Goal: Task Accomplishment & Management: Complete application form

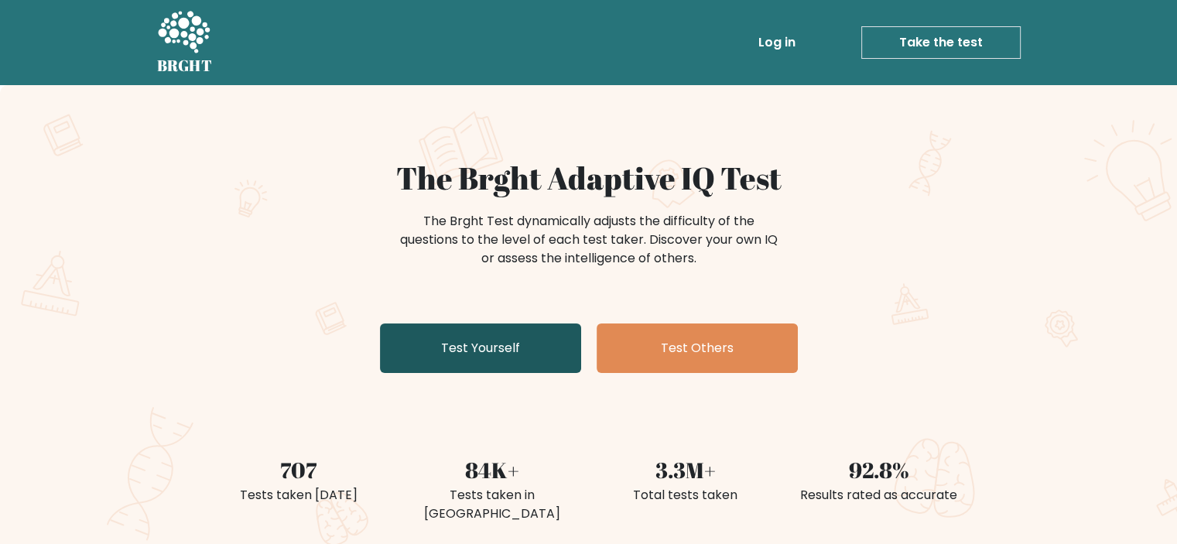
click at [511, 361] on link "Test Yourself" at bounding box center [480, 348] width 201 height 50
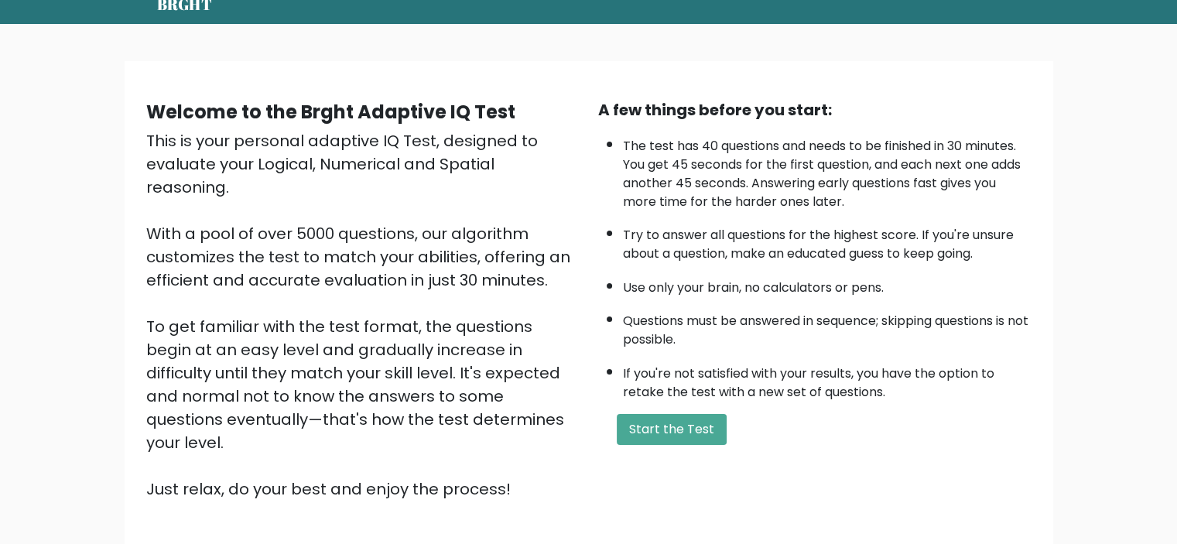
scroll to position [70, 0]
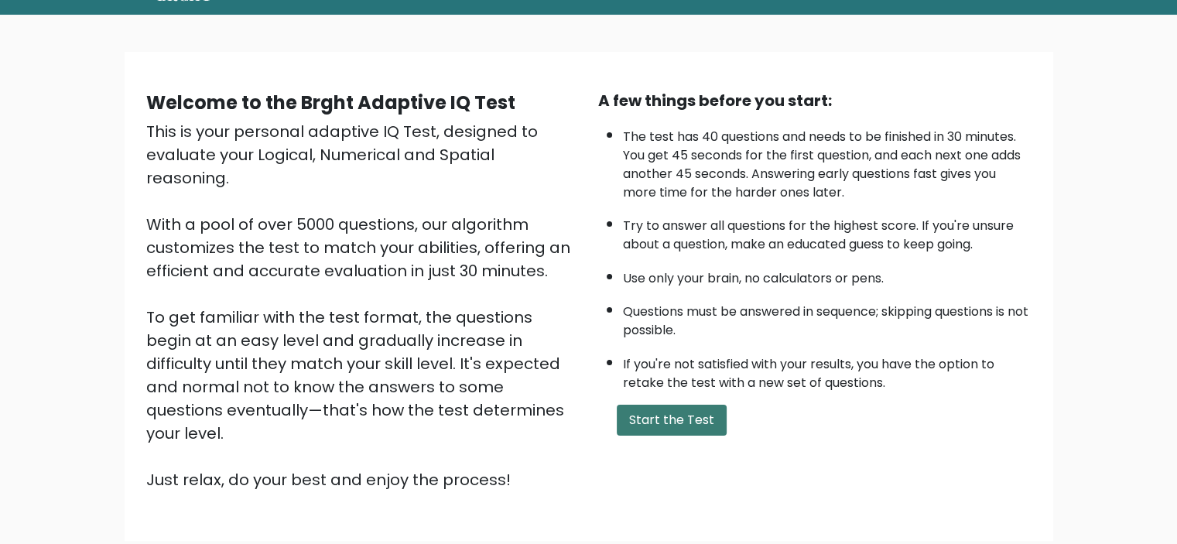
click at [683, 408] on button "Start the Test" at bounding box center [672, 420] width 110 height 31
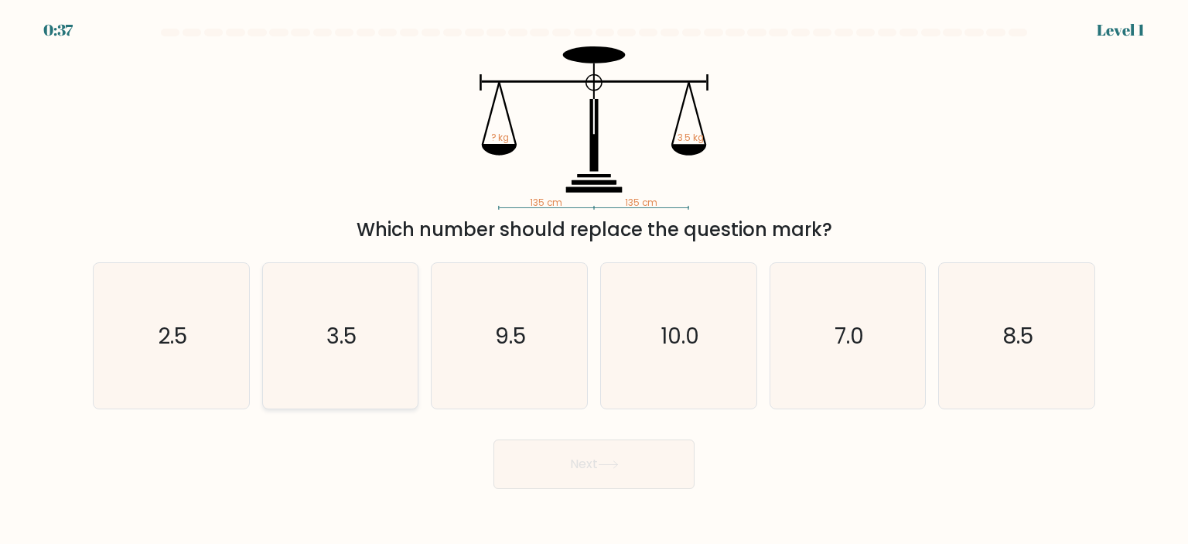
click at [346, 322] on text "3.5" at bounding box center [342, 335] width 30 height 31
click at [594, 280] on input "b. 3.5" at bounding box center [594, 276] width 1 height 8
radio input "true"
click at [610, 470] on button "Next" at bounding box center [594, 464] width 201 height 50
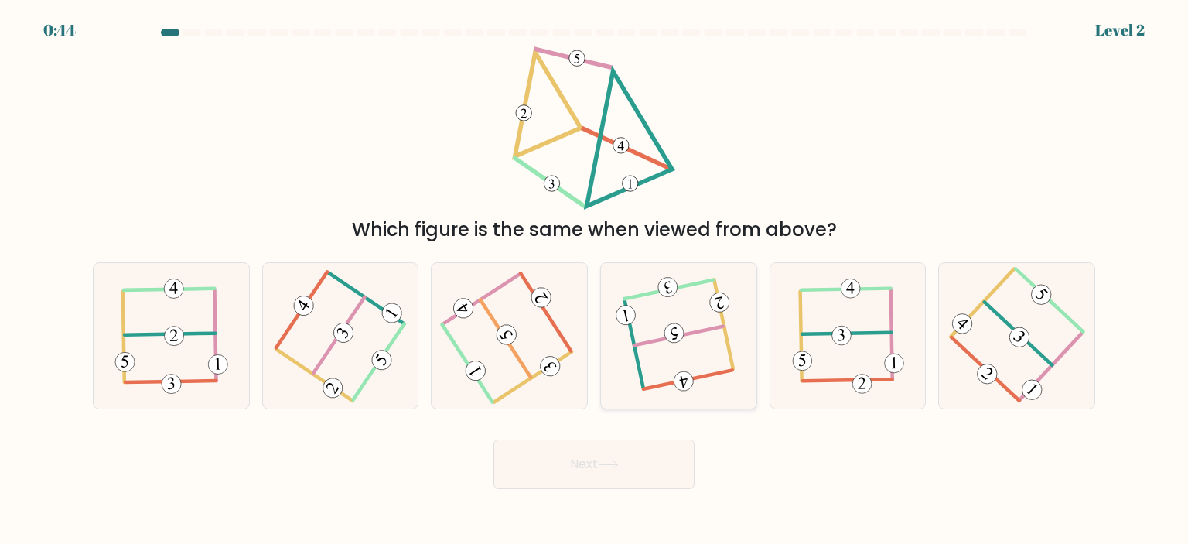
click at [684, 357] on icon at bounding box center [678, 336] width 115 height 117
click at [595, 280] on input "d." at bounding box center [594, 276] width 1 height 8
radio input "true"
click at [624, 486] on body "0:43 Level 2" at bounding box center [594, 272] width 1188 height 544
click at [624, 477] on button "Next" at bounding box center [594, 464] width 201 height 50
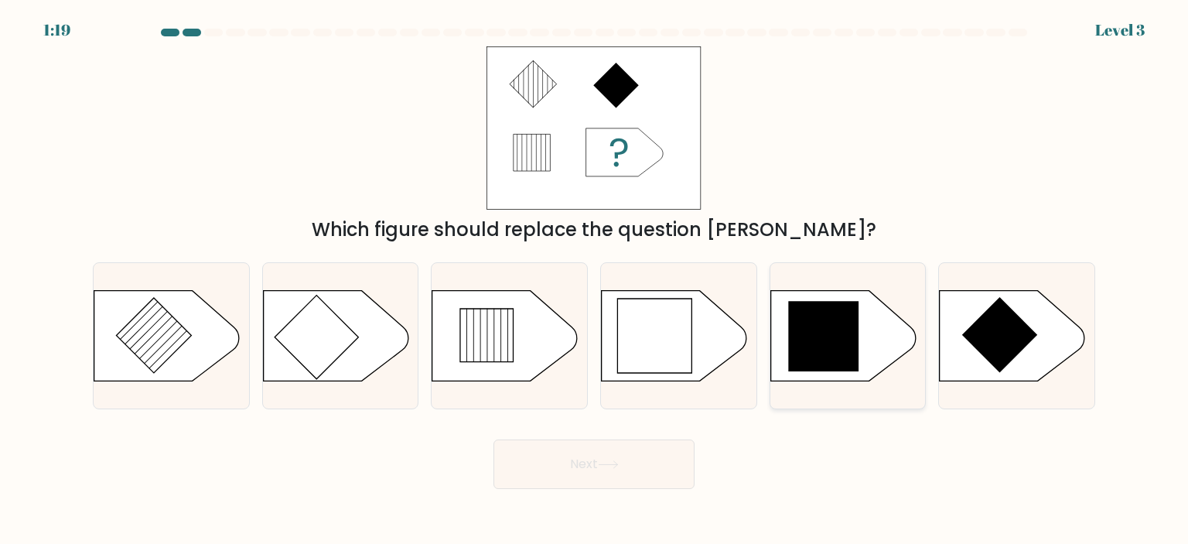
click at [864, 346] on icon at bounding box center [843, 335] width 145 height 91
click at [595, 280] on input "e." at bounding box center [594, 276] width 1 height 8
radio input "true"
click at [655, 484] on button "Next" at bounding box center [594, 464] width 201 height 50
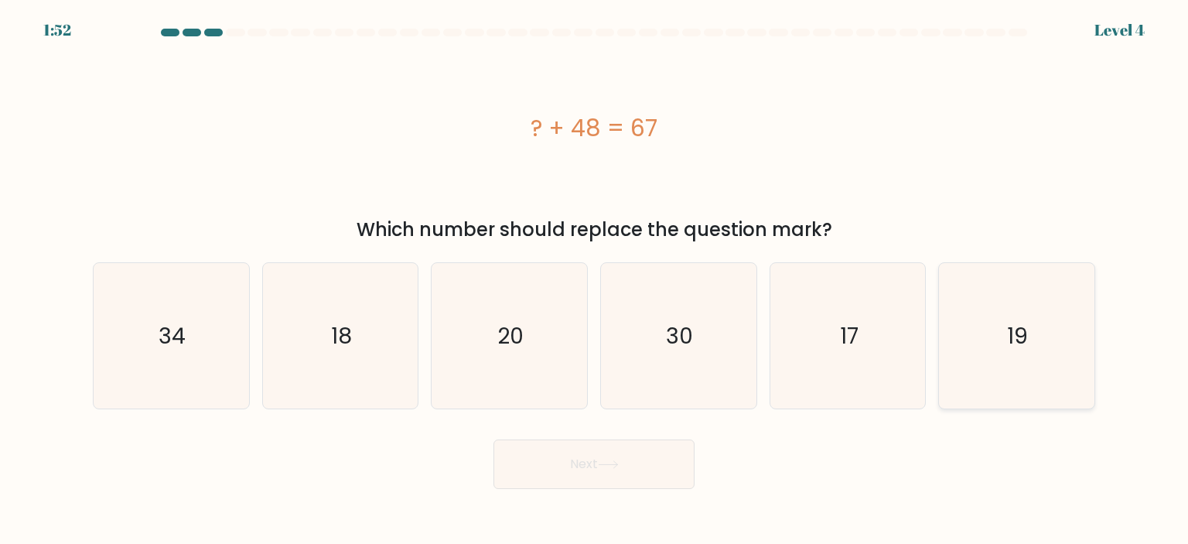
click at [975, 343] on icon "19" at bounding box center [1016, 335] width 145 height 145
click at [595, 280] on input "f. 19" at bounding box center [594, 276] width 1 height 8
radio input "true"
click at [625, 476] on button "Next" at bounding box center [594, 464] width 201 height 50
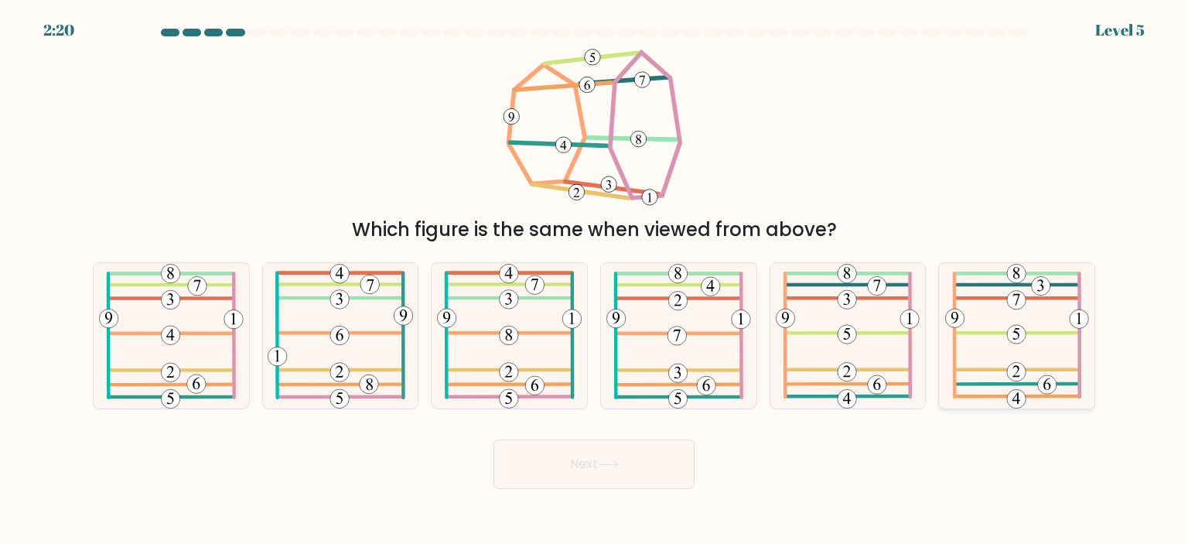
click at [999, 358] on icon at bounding box center [1018, 335] width 144 height 145
click at [595, 280] on input "f." at bounding box center [594, 276] width 1 height 8
radio input "true"
click at [568, 469] on button "Next" at bounding box center [594, 464] width 201 height 50
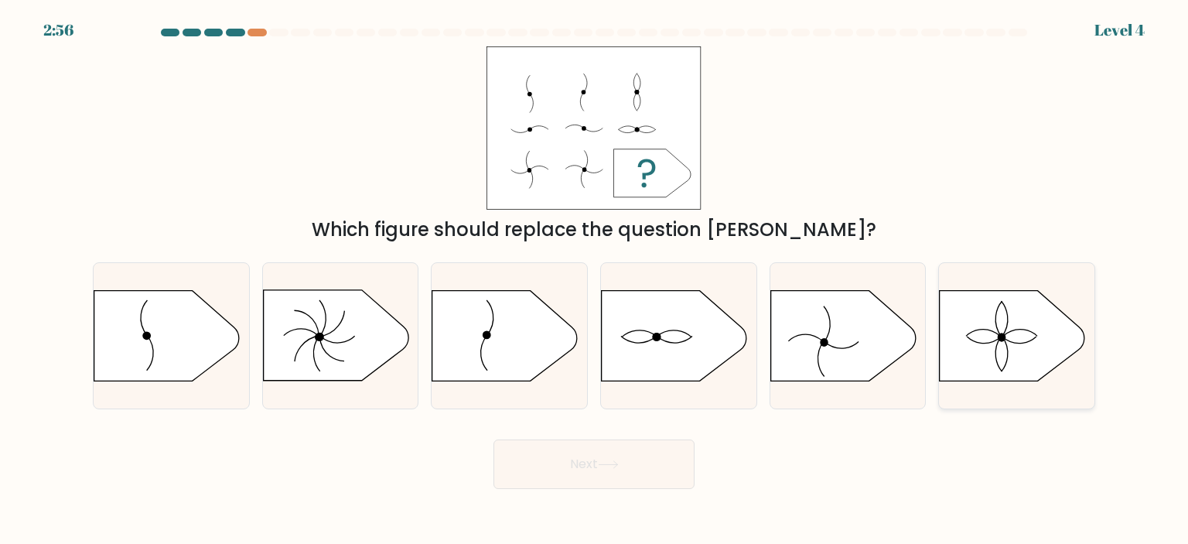
click at [992, 328] on icon at bounding box center [1012, 335] width 145 height 91
click at [595, 280] on input "f." at bounding box center [594, 276] width 1 height 8
radio input "true"
click at [600, 457] on button "Next" at bounding box center [594, 464] width 201 height 50
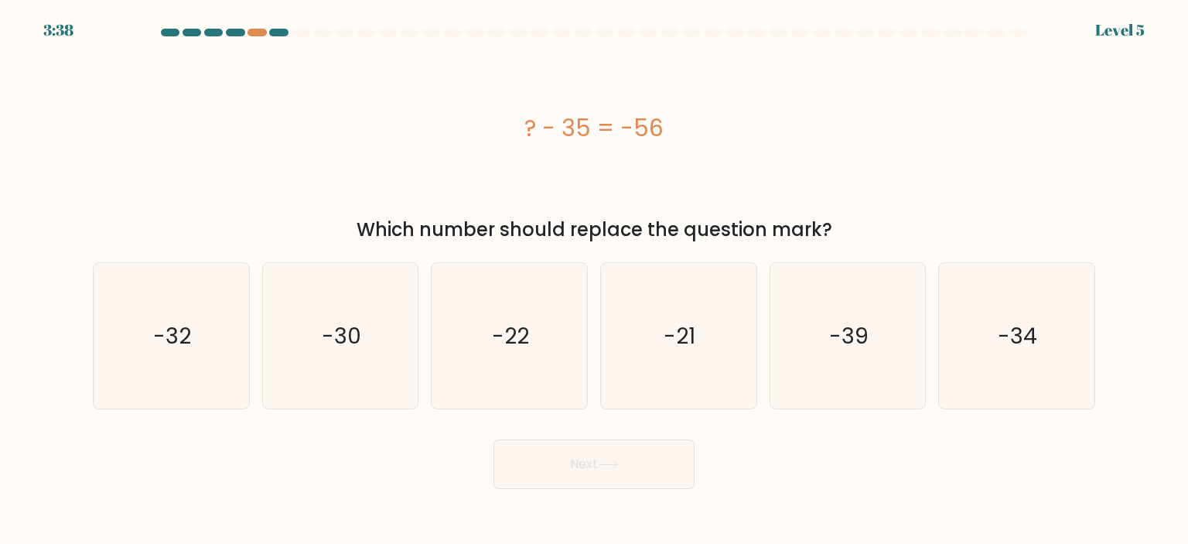
click at [255, 26] on div "3:38 Level 5" at bounding box center [594, 21] width 1188 height 42
click at [257, 29] on div at bounding box center [257, 33] width 19 height 8
click at [639, 293] on icon "-21" at bounding box center [678, 335] width 145 height 145
click at [595, 280] on input "d. -21" at bounding box center [594, 276] width 1 height 8
radio input "true"
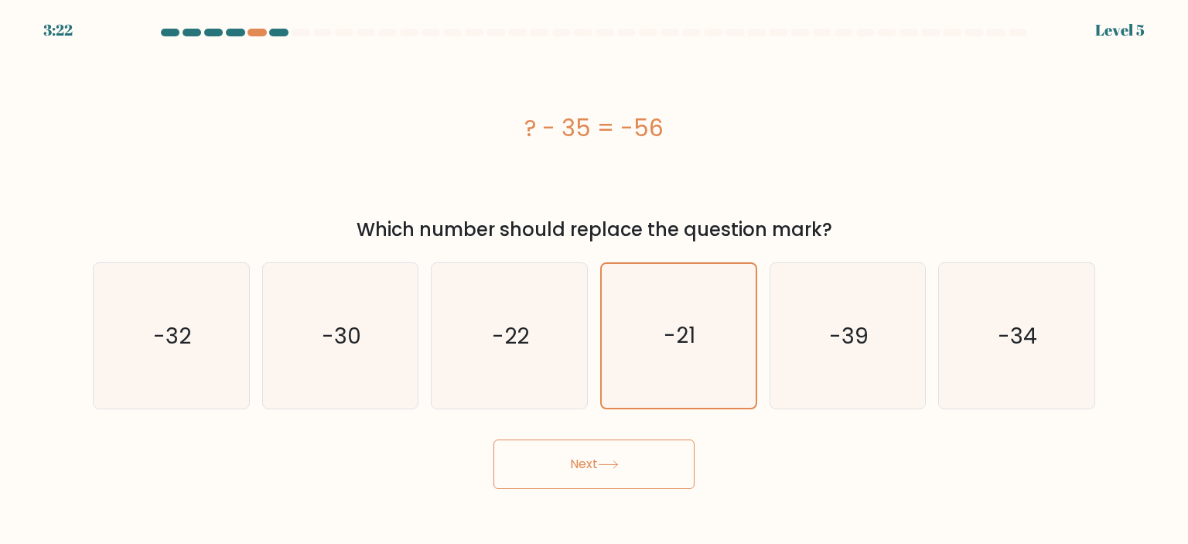
click at [604, 453] on button "Next" at bounding box center [594, 464] width 201 height 50
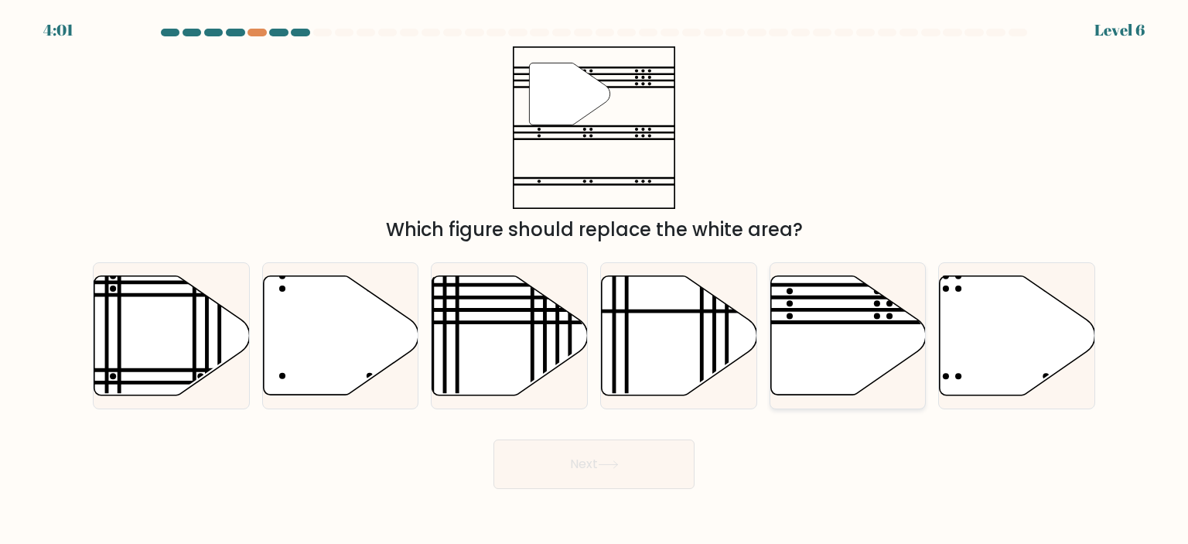
click at [823, 364] on icon at bounding box center [849, 334] width 156 height 119
click at [595, 280] on input "e." at bounding box center [594, 276] width 1 height 8
radio input "true"
click at [638, 460] on button "Next" at bounding box center [594, 464] width 201 height 50
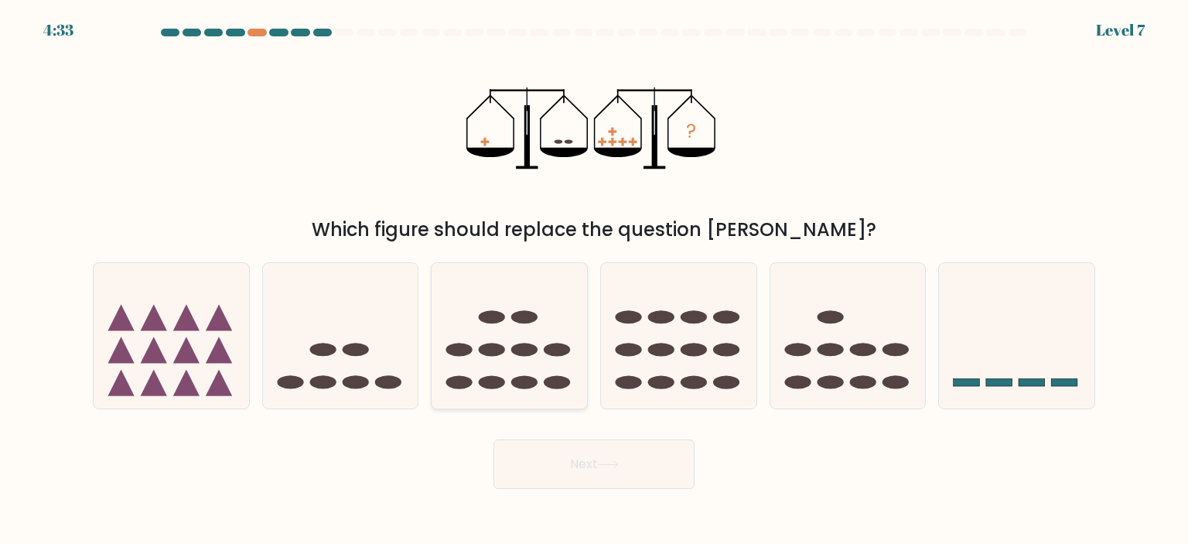
click at [521, 346] on ellipse at bounding box center [524, 349] width 26 height 13
click at [594, 280] on input "c." at bounding box center [594, 276] width 1 height 8
radio input "true"
click at [569, 481] on button "Next" at bounding box center [594, 464] width 201 height 50
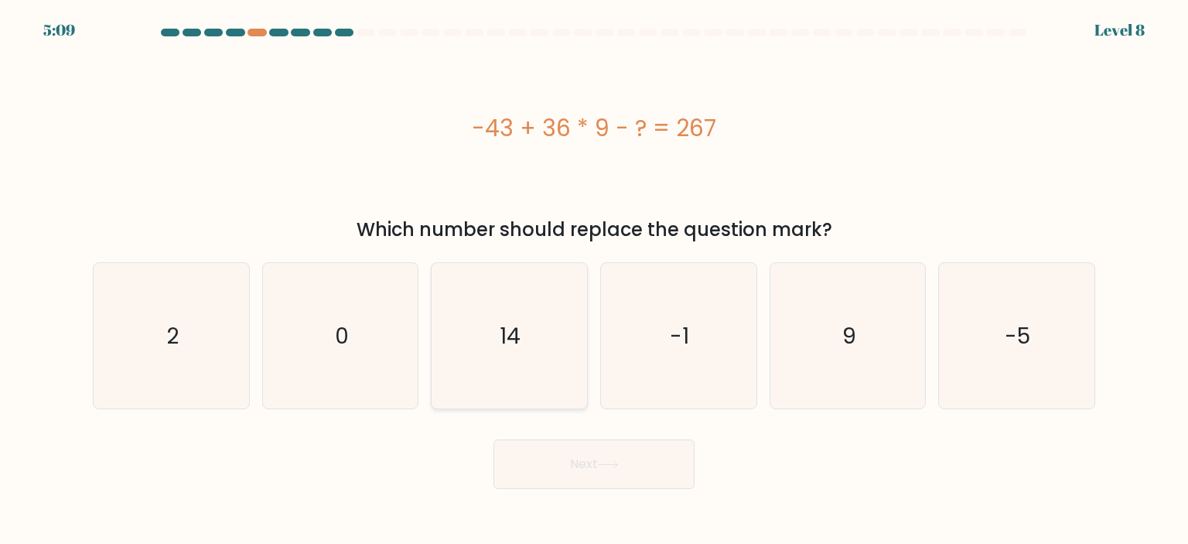
click at [510, 312] on icon "14" at bounding box center [508, 335] width 145 height 145
click at [594, 280] on input "c. 14" at bounding box center [594, 276] width 1 height 8
radio input "true"
click at [539, 453] on button "Next" at bounding box center [594, 464] width 201 height 50
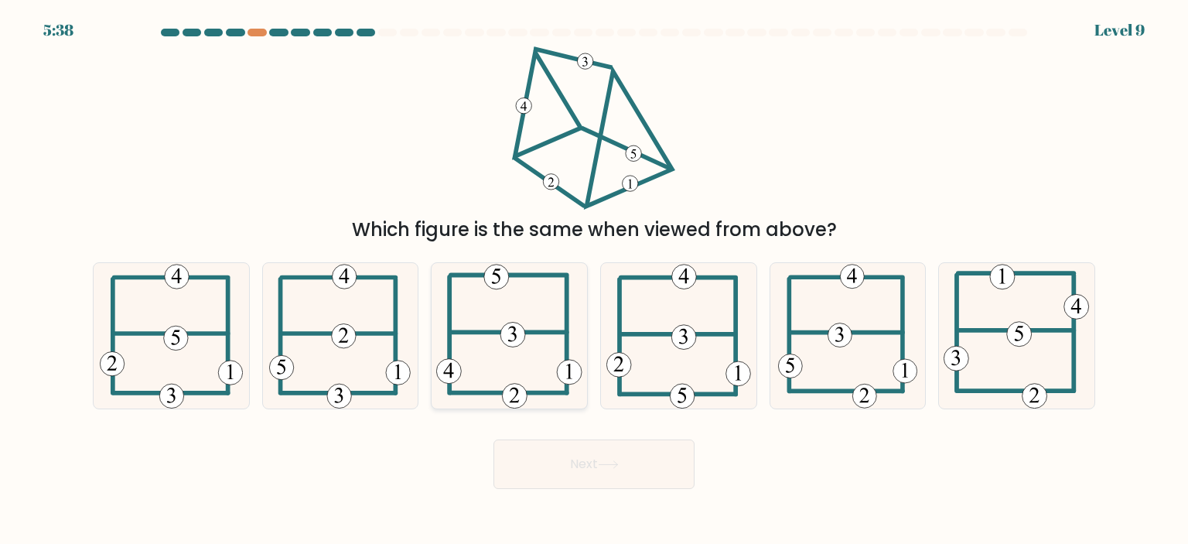
click at [528, 378] on icon at bounding box center [509, 335] width 146 height 145
click at [594, 280] on input "c." at bounding box center [594, 276] width 1 height 8
radio input "true"
click at [574, 474] on button "Next" at bounding box center [594, 464] width 201 height 50
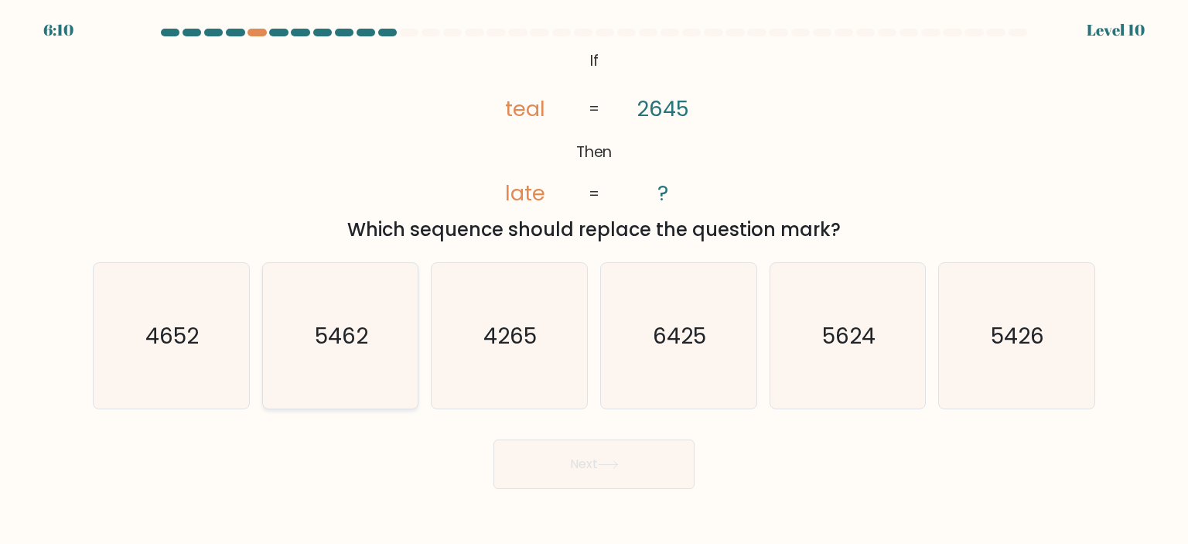
click at [371, 401] on icon "5462" at bounding box center [340, 335] width 145 height 145
click at [594, 280] on input "b. 5462" at bounding box center [594, 276] width 1 height 8
radio input "true"
click at [570, 482] on button "Next" at bounding box center [594, 464] width 201 height 50
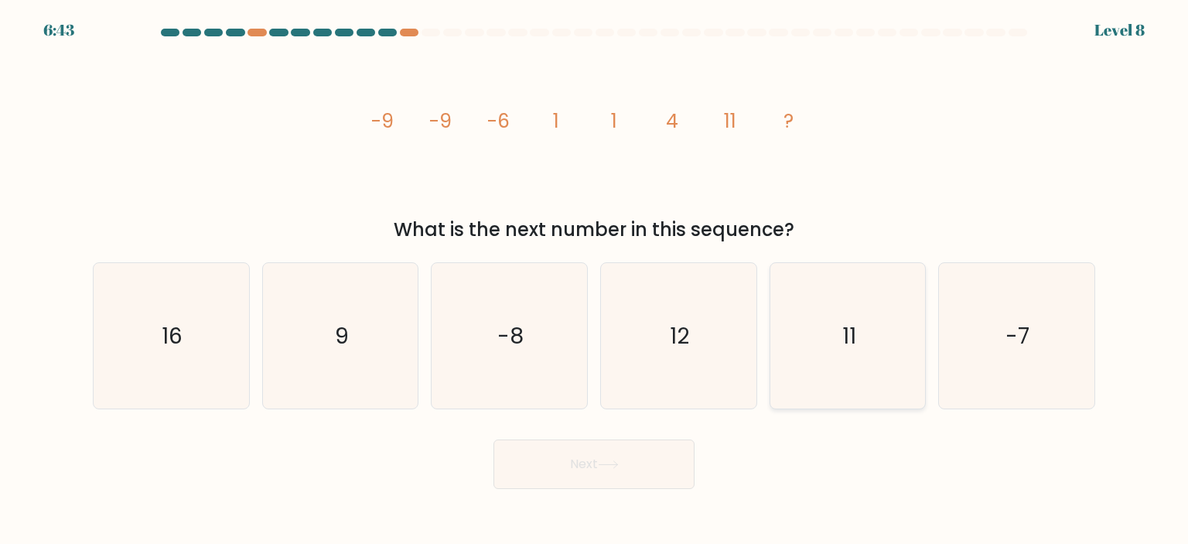
click at [828, 366] on icon "11" at bounding box center [847, 335] width 145 height 145
click at [595, 280] on input "e. 11" at bounding box center [594, 276] width 1 height 8
radio input "true"
click at [651, 462] on button "Next" at bounding box center [594, 464] width 201 height 50
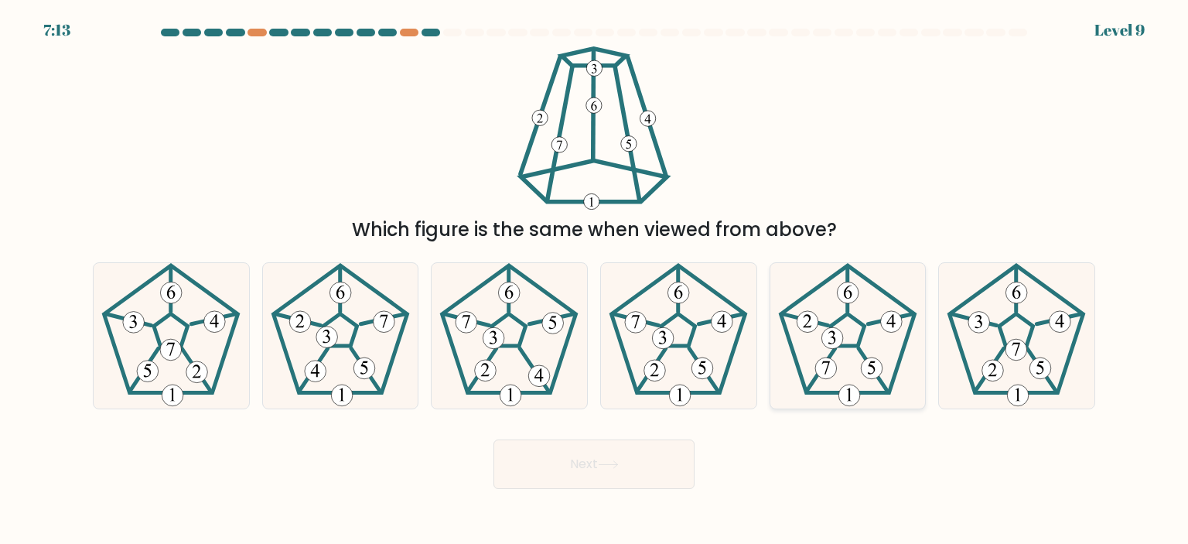
click at [854, 349] on icon at bounding box center [847, 335] width 145 height 145
click at [595, 280] on input "e." at bounding box center [594, 276] width 1 height 8
radio input "true"
click at [605, 460] on icon at bounding box center [608, 464] width 21 height 9
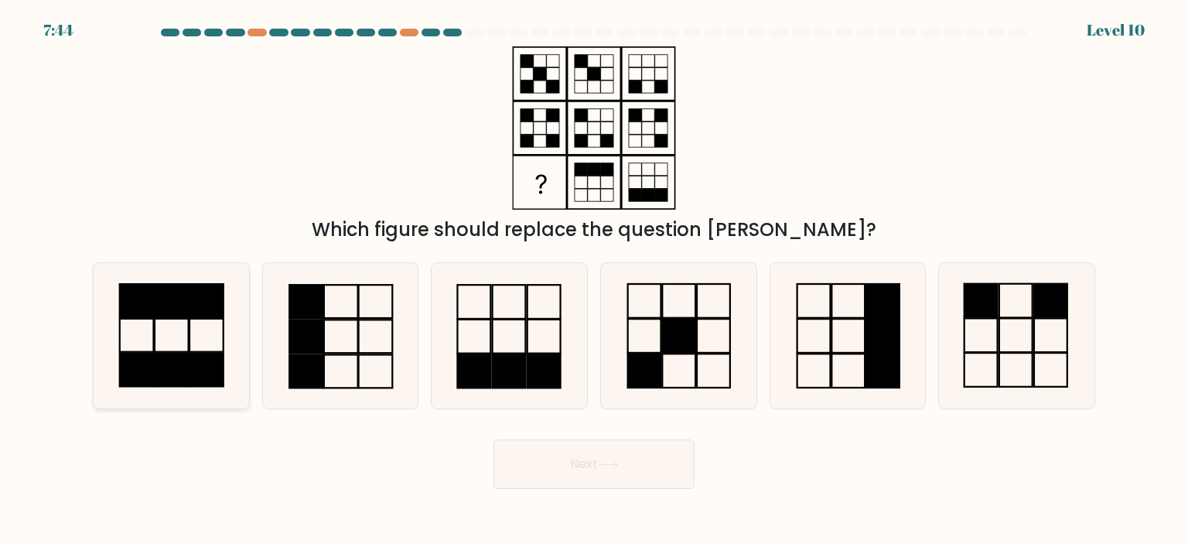
click at [133, 327] on icon at bounding box center [170, 335] width 145 height 145
click at [594, 280] on input "a." at bounding box center [594, 276] width 1 height 8
radio input "true"
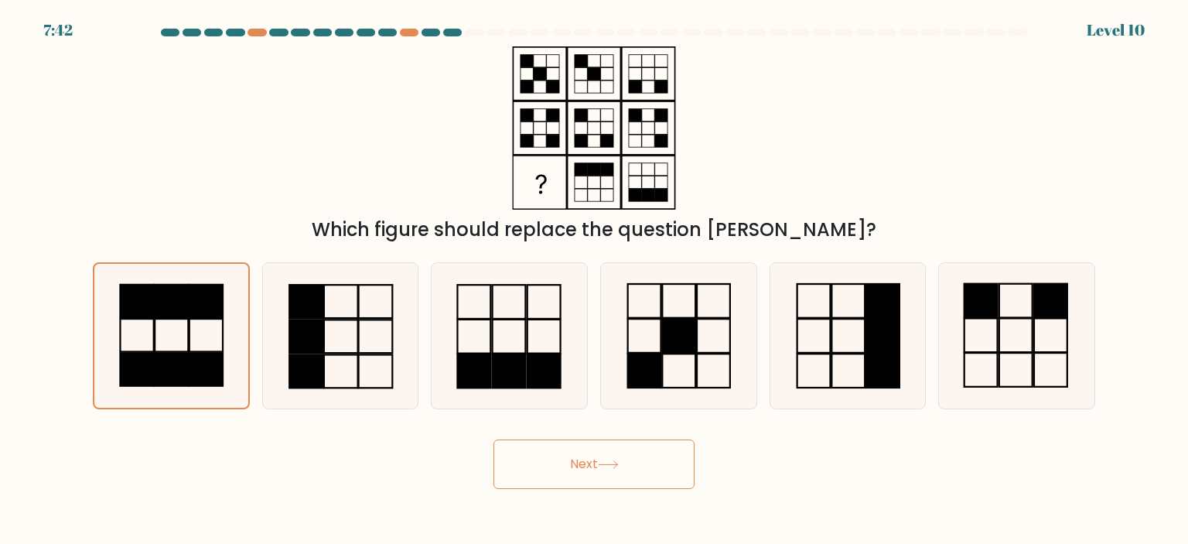
click at [549, 468] on button "Next" at bounding box center [594, 464] width 201 height 50
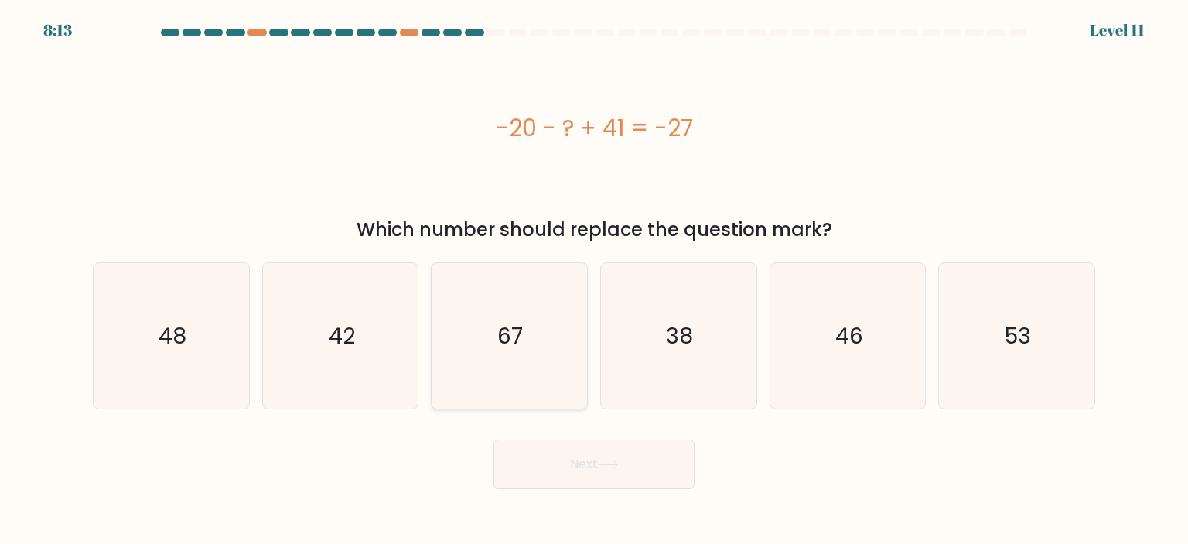
click at [537, 368] on icon "67" at bounding box center [508, 335] width 145 height 145
click at [594, 280] on input "c. 67" at bounding box center [594, 276] width 1 height 8
radio input "true"
click at [579, 463] on button "Next" at bounding box center [594, 464] width 201 height 50
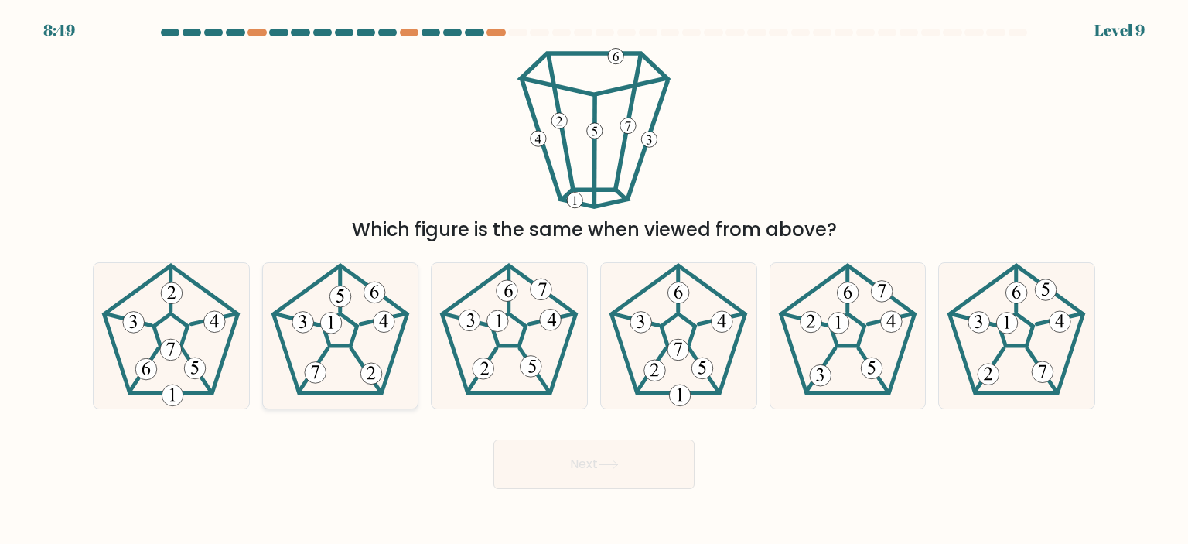
click at [375, 363] on icon at bounding box center [340, 335] width 145 height 145
click at [594, 280] on input "b." at bounding box center [594, 276] width 1 height 8
radio input "true"
click at [504, 445] on button "Next" at bounding box center [594, 464] width 201 height 50
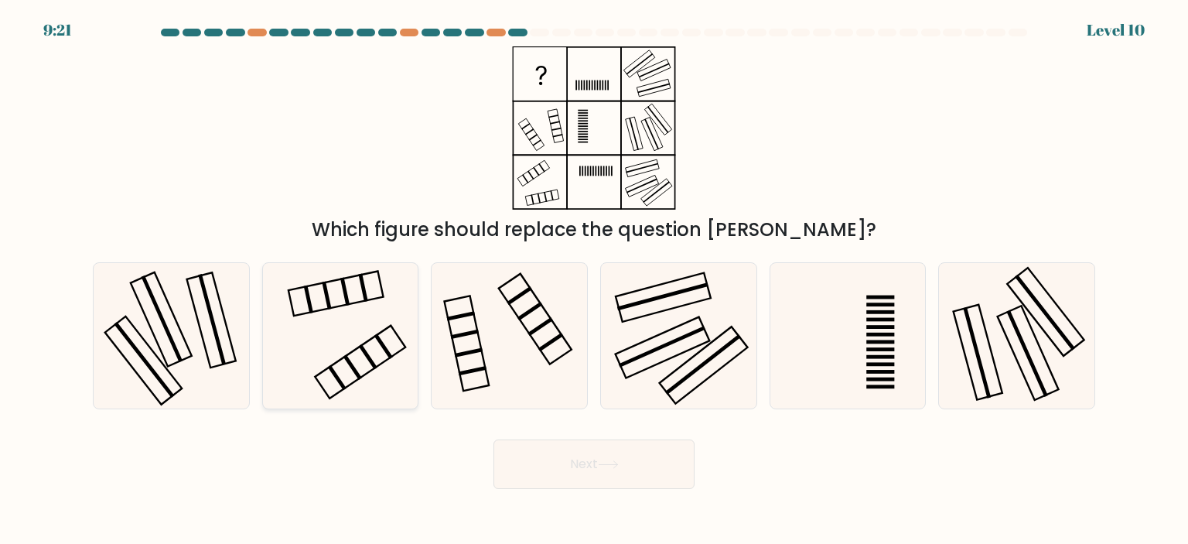
click at [373, 355] on icon at bounding box center [340, 335] width 145 height 145
click at [594, 280] on input "b." at bounding box center [594, 276] width 1 height 8
radio input "true"
click at [568, 460] on button "Next" at bounding box center [594, 464] width 201 height 50
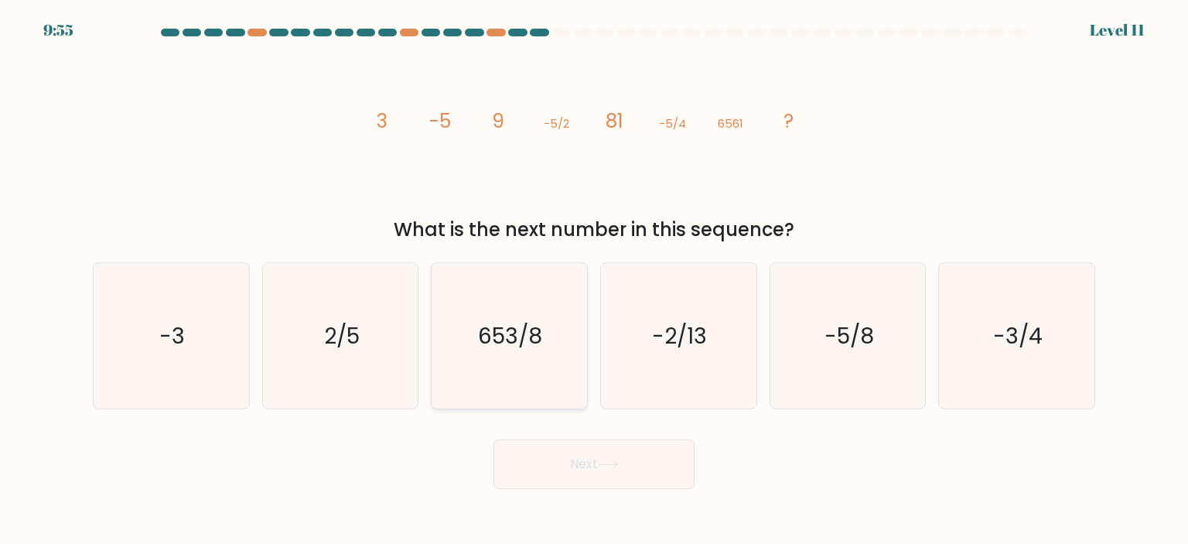
drag, startPoint x: 548, startPoint y: 377, endPoint x: 546, endPoint y: 386, distance: 9.4
click at [547, 377] on icon "653/8" at bounding box center [508, 335] width 145 height 145
click at [594, 280] on input "c. 653/8" at bounding box center [594, 276] width 1 height 8
radio input "true"
click at [563, 452] on button "Next" at bounding box center [594, 464] width 201 height 50
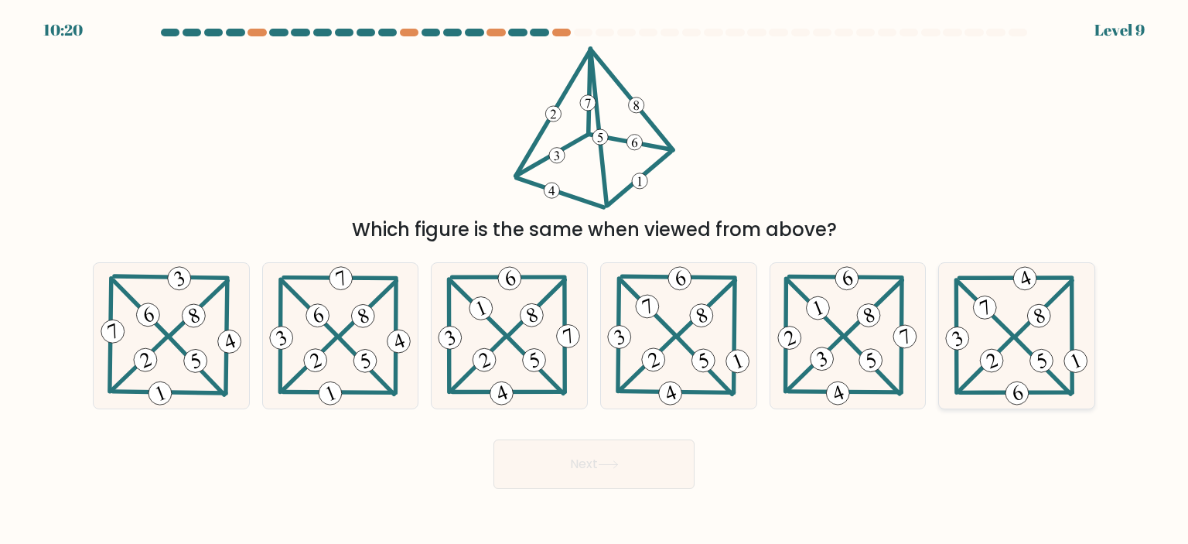
click at [1029, 371] on icon at bounding box center [1016, 335] width 149 height 145
click at [595, 280] on input "f." at bounding box center [594, 276] width 1 height 8
radio input "true"
click at [582, 475] on button "Next" at bounding box center [594, 464] width 201 height 50
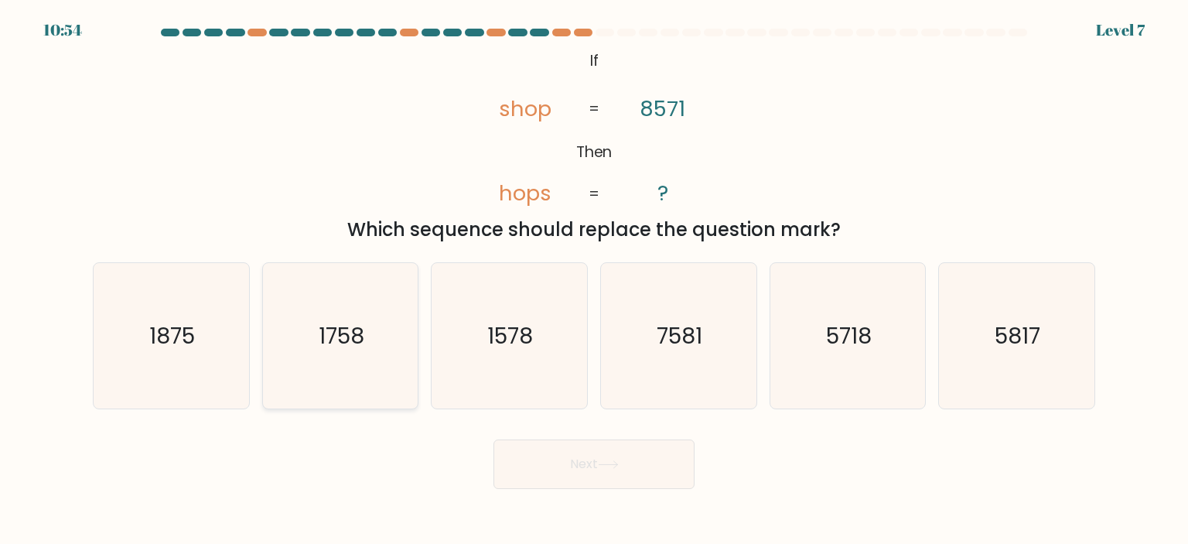
click at [348, 371] on icon "1758" at bounding box center [340, 335] width 145 height 145
click at [594, 280] on input "b. 1758" at bounding box center [594, 276] width 1 height 8
radio input "true"
click at [606, 464] on icon at bounding box center [608, 464] width 21 height 9
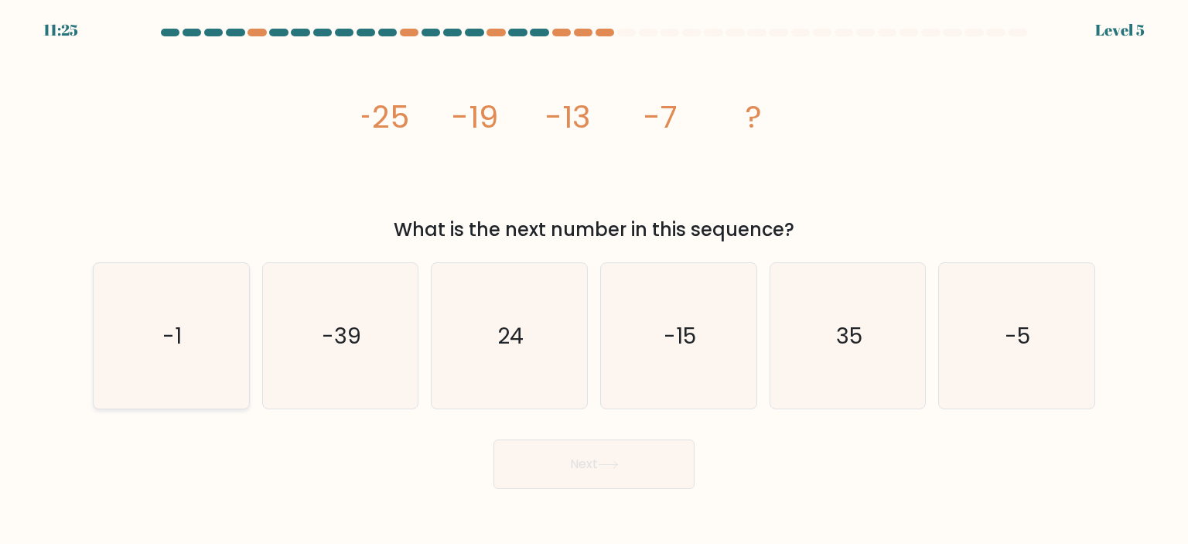
click at [220, 398] on icon "-1" at bounding box center [170, 335] width 145 height 145
click at [594, 280] on input "a. -1" at bounding box center [594, 276] width 1 height 8
radio input "true"
click at [529, 489] on body "11:24 Level 5" at bounding box center [594, 272] width 1188 height 544
click at [532, 477] on button "Next" at bounding box center [594, 464] width 201 height 50
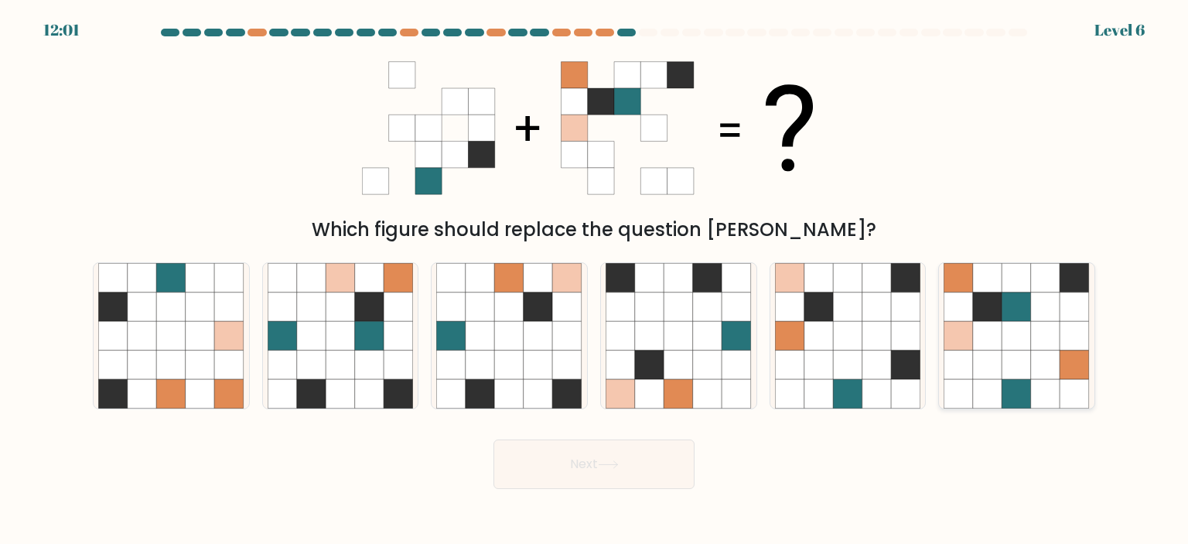
click at [1030, 333] on icon at bounding box center [1017, 335] width 29 height 29
click at [595, 280] on input "f." at bounding box center [594, 276] width 1 height 8
radio input "true"
click at [589, 482] on button "Next" at bounding box center [594, 464] width 201 height 50
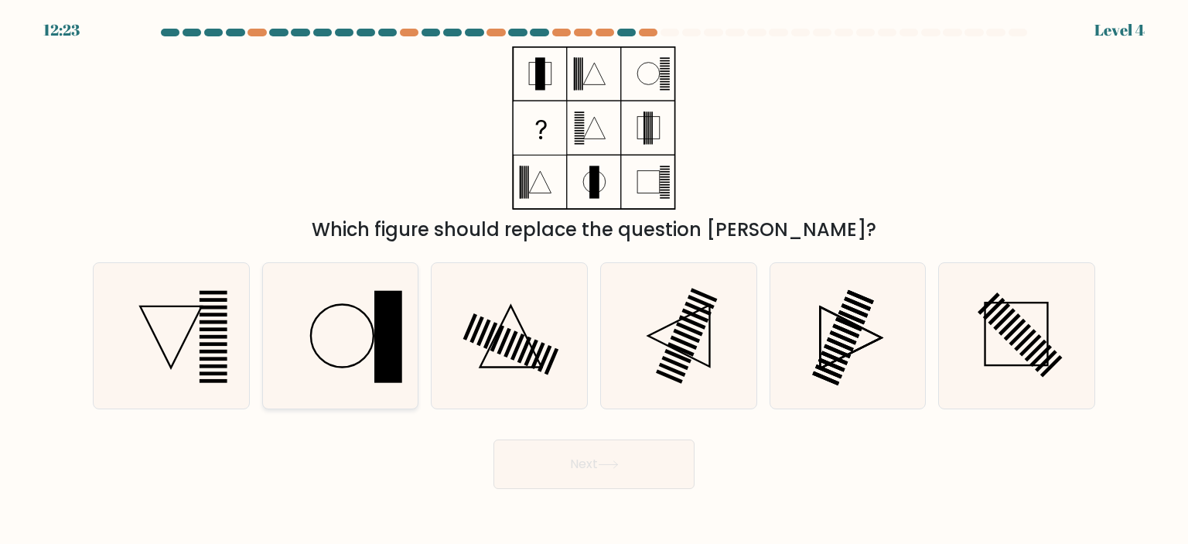
click at [395, 396] on icon at bounding box center [340, 335] width 145 height 145
click at [594, 280] on input "b." at bounding box center [594, 276] width 1 height 8
radio input "true"
click at [562, 477] on button "Next" at bounding box center [594, 464] width 201 height 50
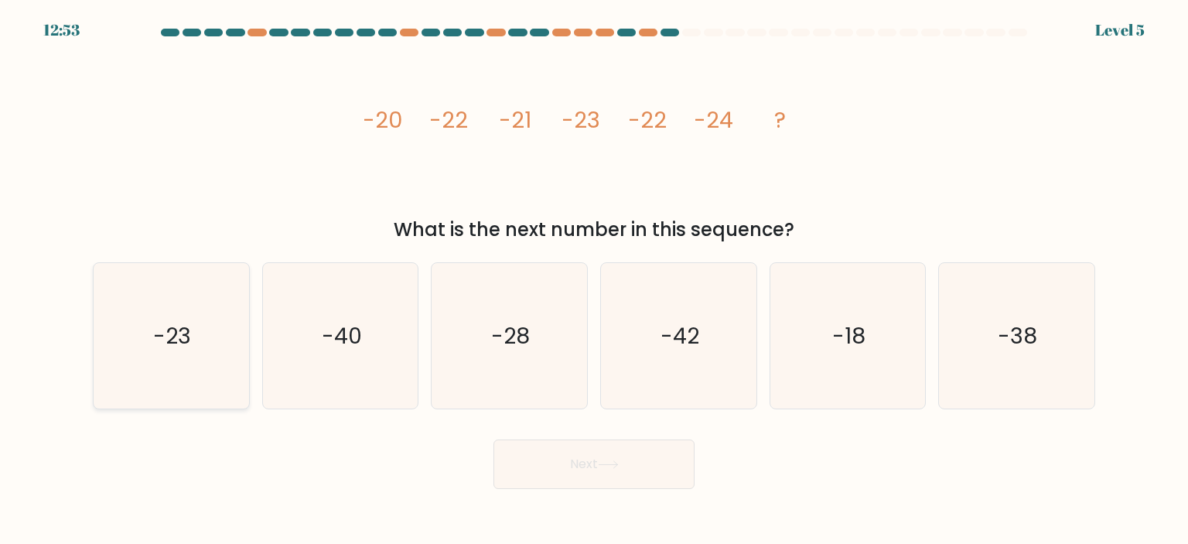
click at [141, 329] on icon "-23" at bounding box center [170, 335] width 145 height 145
click at [594, 280] on input "a. -23" at bounding box center [594, 276] width 1 height 8
radio input "true"
click at [657, 476] on button "Next" at bounding box center [594, 464] width 201 height 50
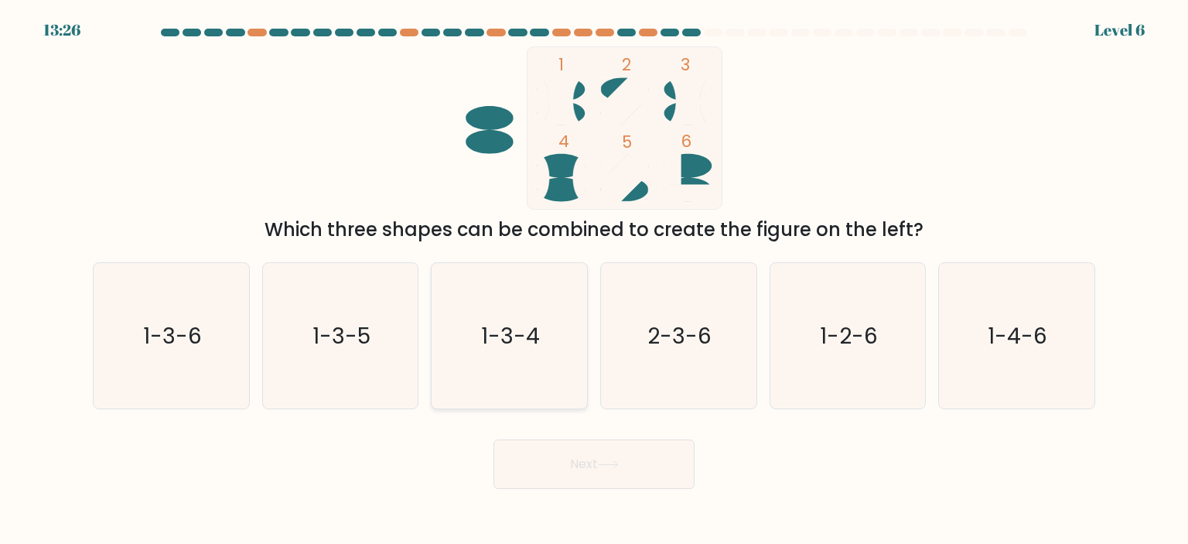
click at [544, 378] on icon "1-3-4" at bounding box center [508, 335] width 145 height 145
click at [594, 280] on input "c. 1-3-4" at bounding box center [594, 276] width 1 height 8
radio input "true"
click at [569, 479] on button "Next" at bounding box center [594, 464] width 201 height 50
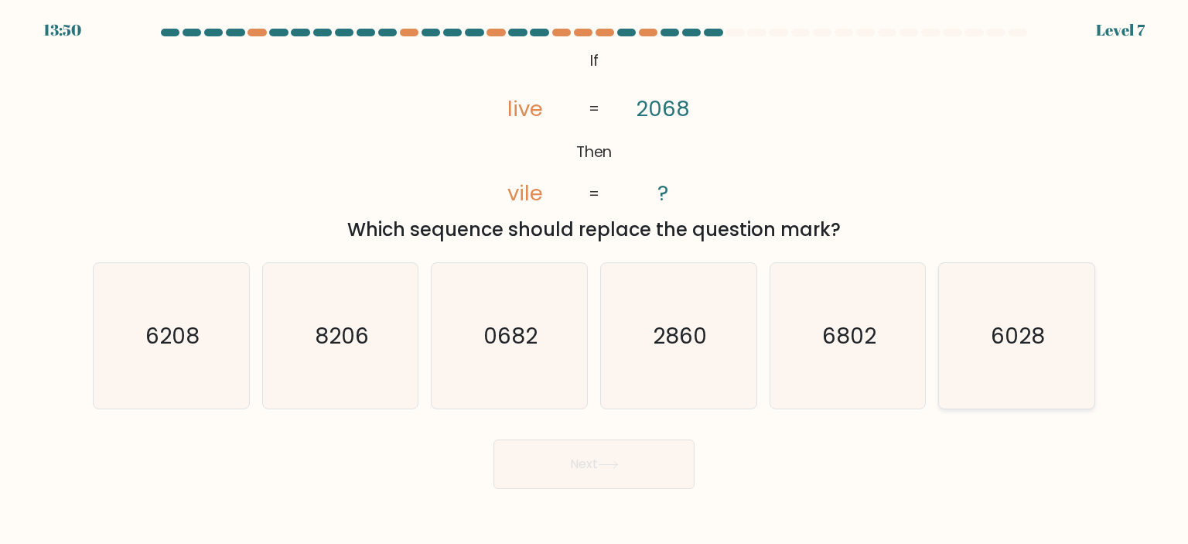
click at [1000, 321] on text "6028" at bounding box center [1018, 335] width 54 height 31
click at [595, 280] on input "f. 6028" at bounding box center [594, 276] width 1 height 8
radio input "true"
click at [602, 476] on button "Next" at bounding box center [594, 464] width 201 height 50
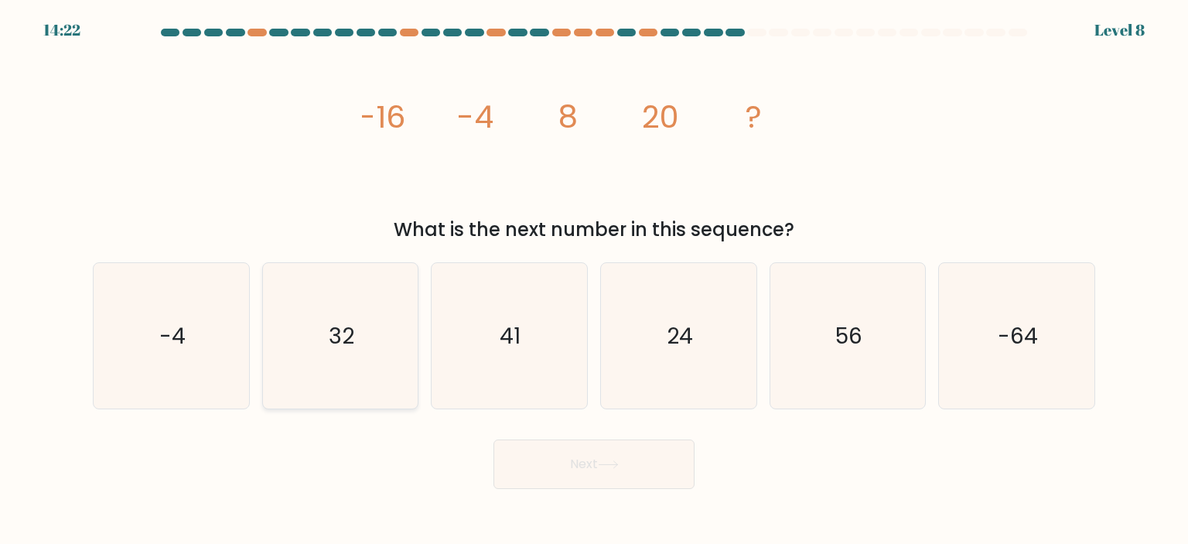
click at [398, 371] on icon "32" at bounding box center [340, 335] width 145 height 145
click at [594, 280] on input "b. 32" at bounding box center [594, 276] width 1 height 8
radio input "true"
click at [543, 462] on button "Next" at bounding box center [594, 464] width 201 height 50
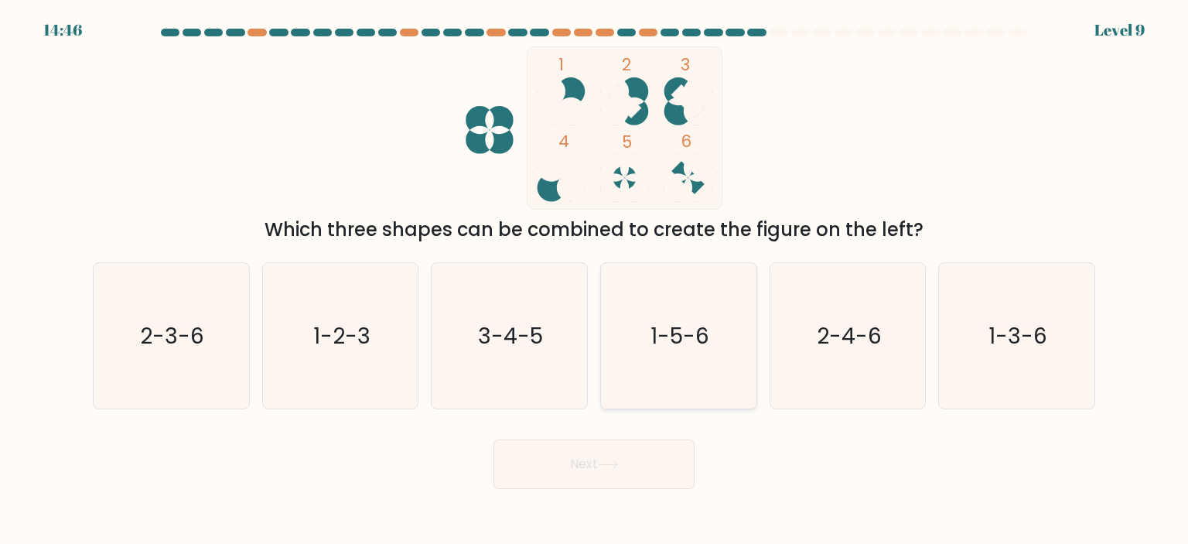
click at [639, 366] on icon "1-5-6" at bounding box center [678, 335] width 145 height 145
click at [595, 280] on input "d. 1-5-6" at bounding box center [594, 276] width 1 height 8
radio input "true"
click at [605, 459] on button "Next" at bounding box center [594, 464] width 201 height 50
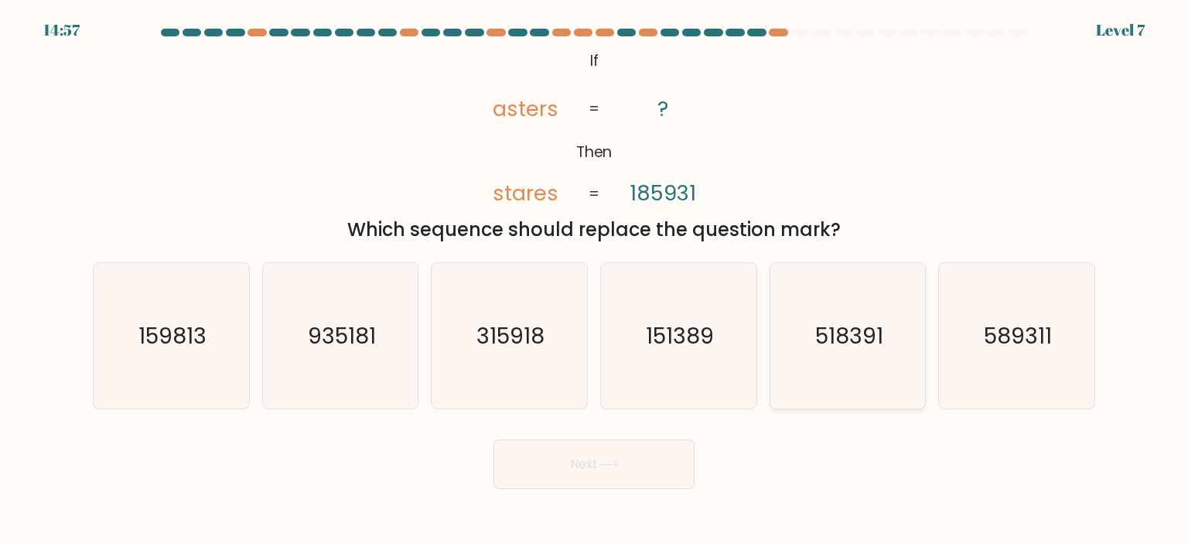
click at [854, 346] on text "518391" at bounding box center [850, 335] width 68 height 31
click at [595, 280] on input "e. 518391" at bounding box center [594, 276] width 1 height 8
radio input "true"
click at [619, 462] on icon at bounding box center [608, 464] width 21 height 9
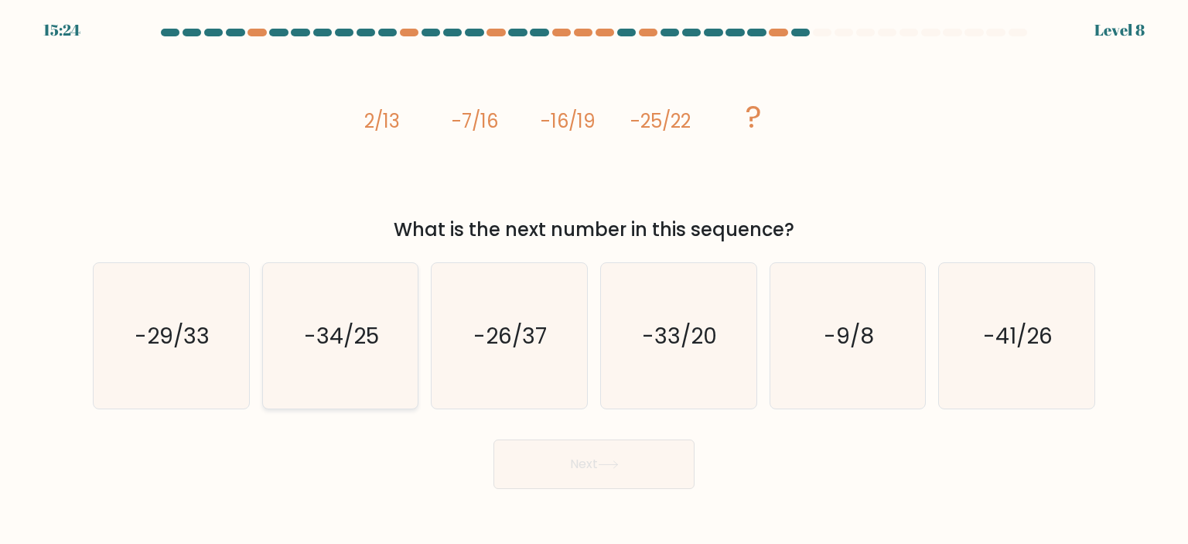
click at [330, 317] on icon "-34/25" at bounding box center [340, 335] width 145 height 145
click at [594, 280] on input "b. -34/25" at bounding box center [594, 276] width 1 height 8
radio input "true"
click at [545, 460] on button "Next" at bounding box center [594, 464] width 201 height 50
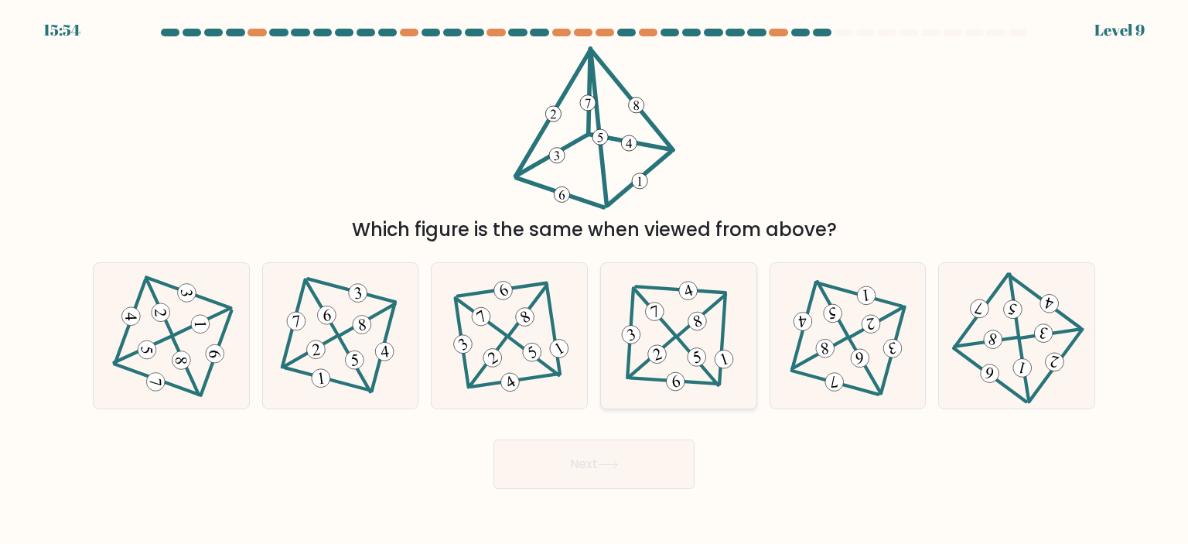
click at [711, 327] on icon at bounding box center [678, 336] width 119 height 117
click at [595, 280] on input "d." at bounding box center [594, 276] width 1 height 8
radio input "true"
click at [624, 467] on button "Next" at bounding box center [594, 464] width 201 height 50
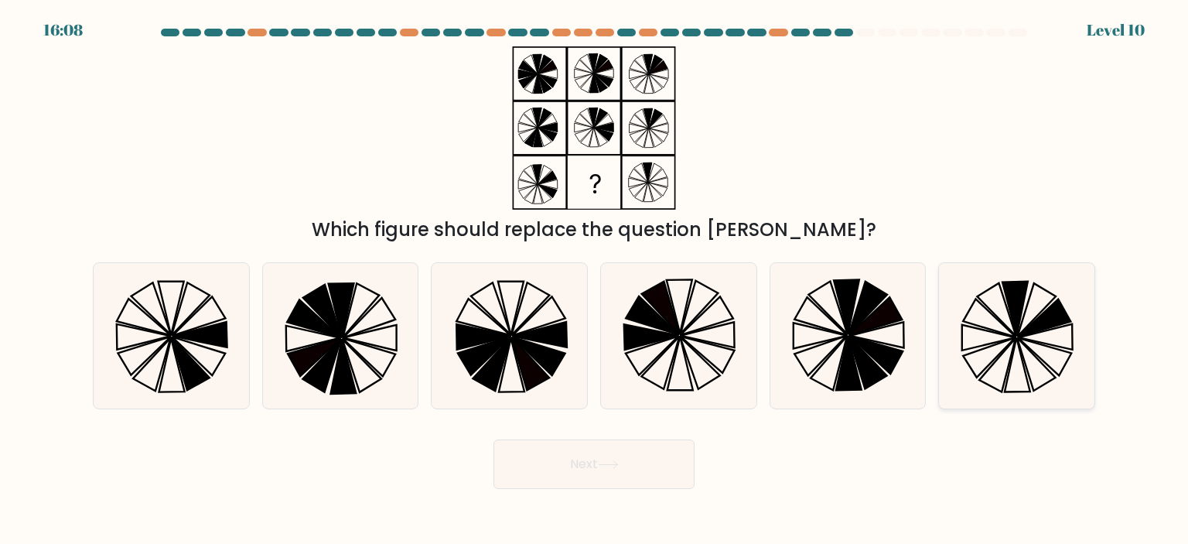
click at [1046, 328] on icon at bounding box center [1044, 318] width 53 height 38
click at [595, 280] on input "f." at bounding box center [594, 276] width 1 height 8
radio input "true"
click at [593, 466] on button "Next" at bounding box center [594, 464] width 201 height 50
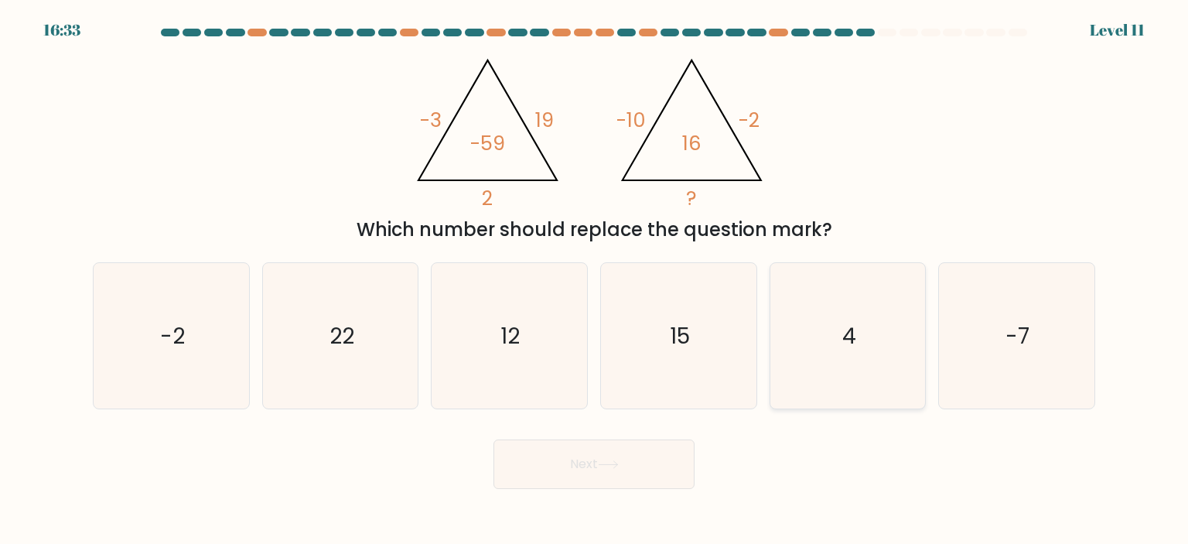
click at [836, 366] on icon "4" at bounding box center [847, 335] width 145 height 145
click at [595, 280] on input "e. 4" at bounding box center [594, 276] width 1 height 8
radio input "true"
click at [645, 467] on button "Next" at bounding box center [594, 464] width 201 height 50
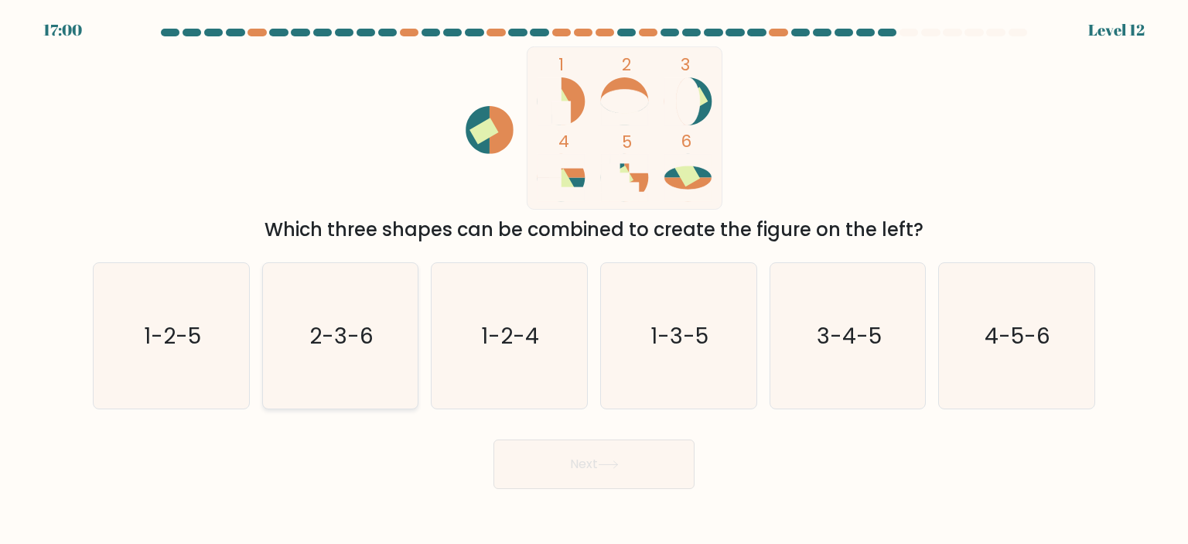
click at [315, 361] on icon "2-3-6" at bounding box center [340, 335] width 145 height 145
click at [594, 280] on input "b. 2-3-6" at bounding box center [594, 276] width 1 height 8
radio input "true"
click at [556, 454] on button "Next" at bounding box center [594, 464] width 201 height 50
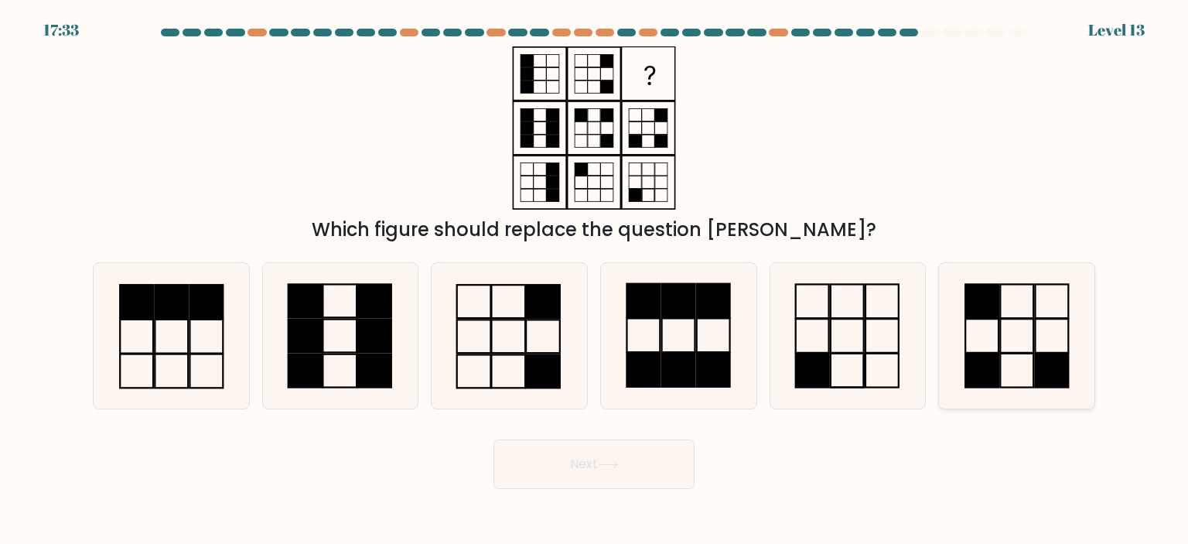
click at [997, 341] on icon at bounding box center [1016, 335] width 145 height 145
click at [595, 280] on input "f." at bounding box center [594, 276] width 1 height 8
radio input "true"
click at [622, 479] on button "Next" at bounding box center [594, 464] width 201 height 50
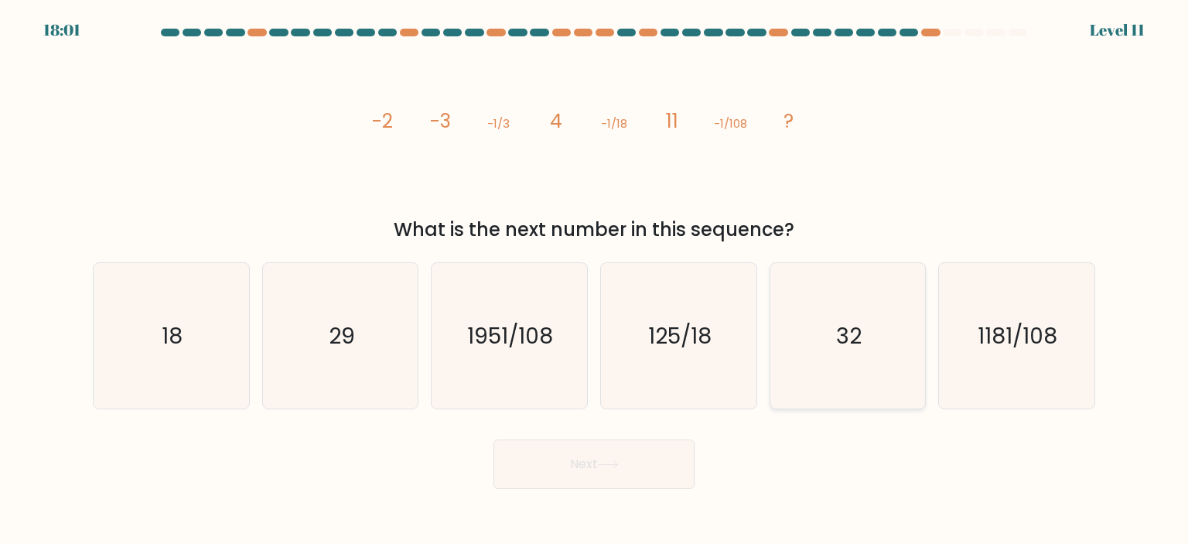
click at [814, 369] on icon "32" at bounding box center [847, 335] width 145 height 145
click at [595, 280] on input "e. 32" at bounding box center [594, 276] width 1 height 8
radio input "true"
click at [340, 392] on icon "29" at bounding box center [340, 335] width 145 height 145
click at [594, 280] on input "b. 29" at bounding box center [594, 276] width 1 height 8
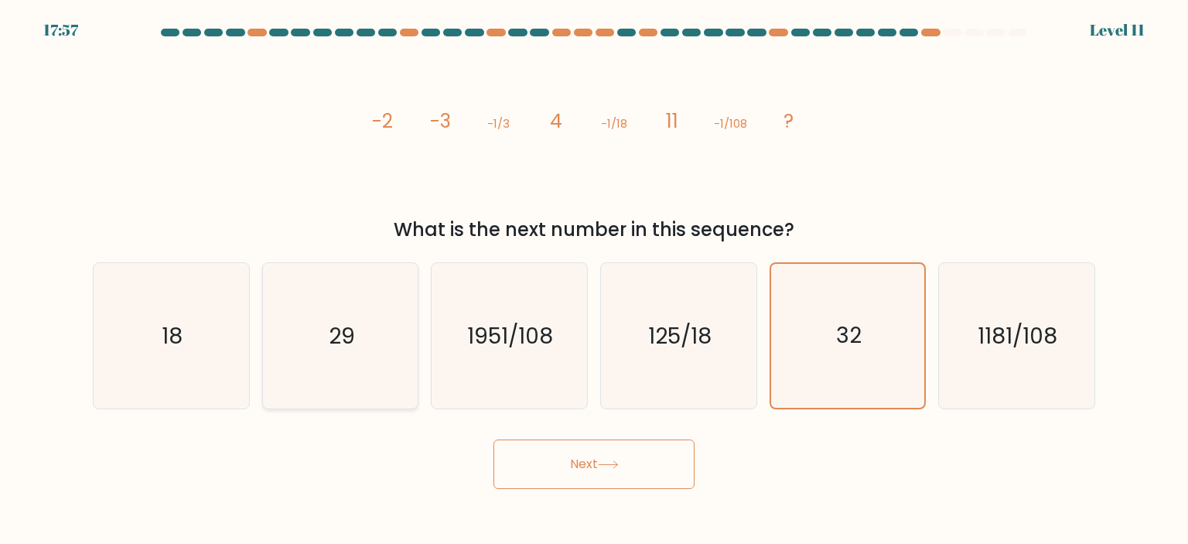
radio input "true"
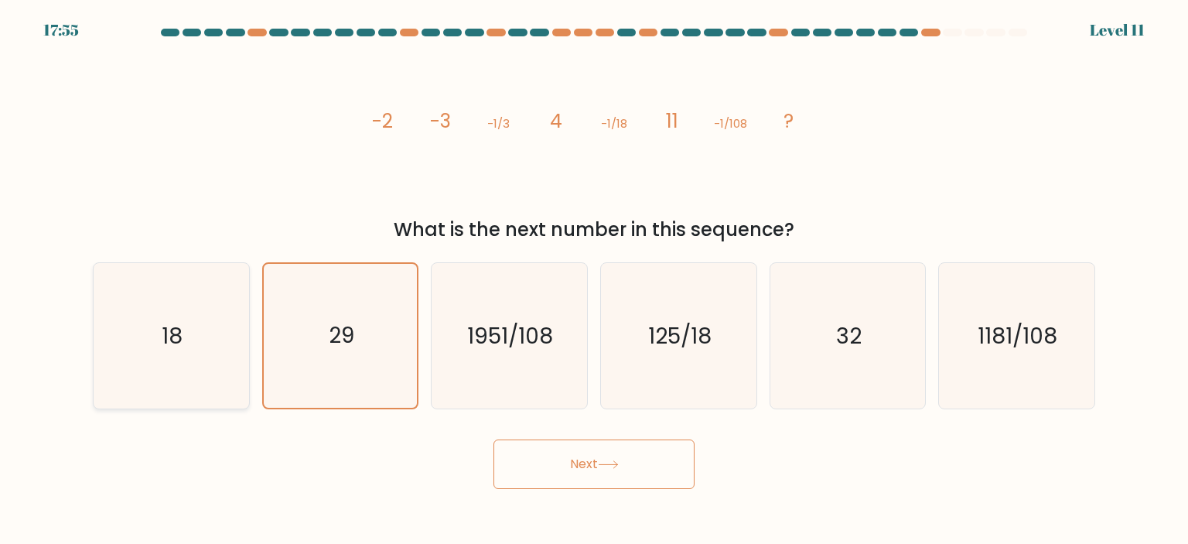
click at [206, 371] on icon "18" at bounding box center [170, 335] width 145 height 145
click at [594, 280] on input "a. 18" at bounding box center [594, 276] width 1 height 8
radio input "true"
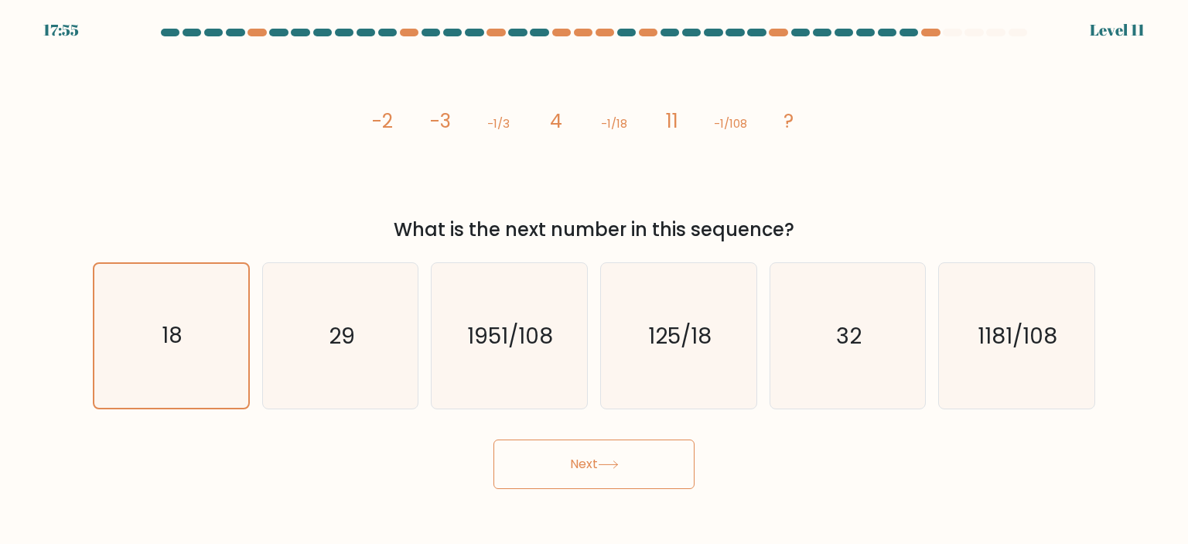
click at [538, 463] on button "Next" at bounding box center [594, 464] width 201 height 50
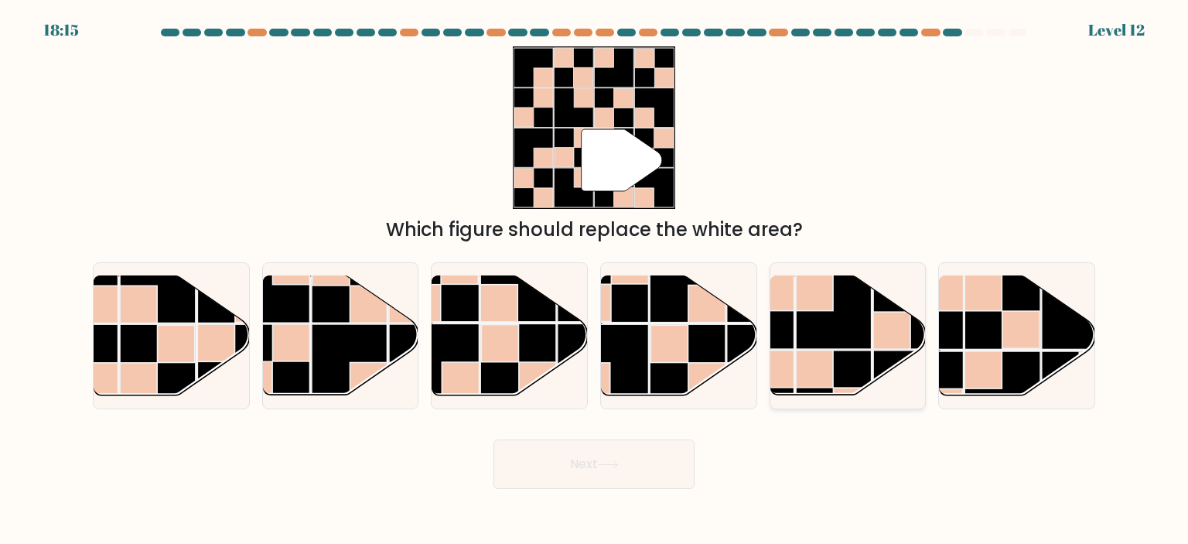
click at [863, 353] on rect at bounding box center [834, 389] width 76 height 76
click at [595, 280] on input "e." at bounding box center [594, 276] width 1 height 8
radio input "true"
click at [554, 481] on button "Next" at bounding box center [594, 464] width 201 height 50
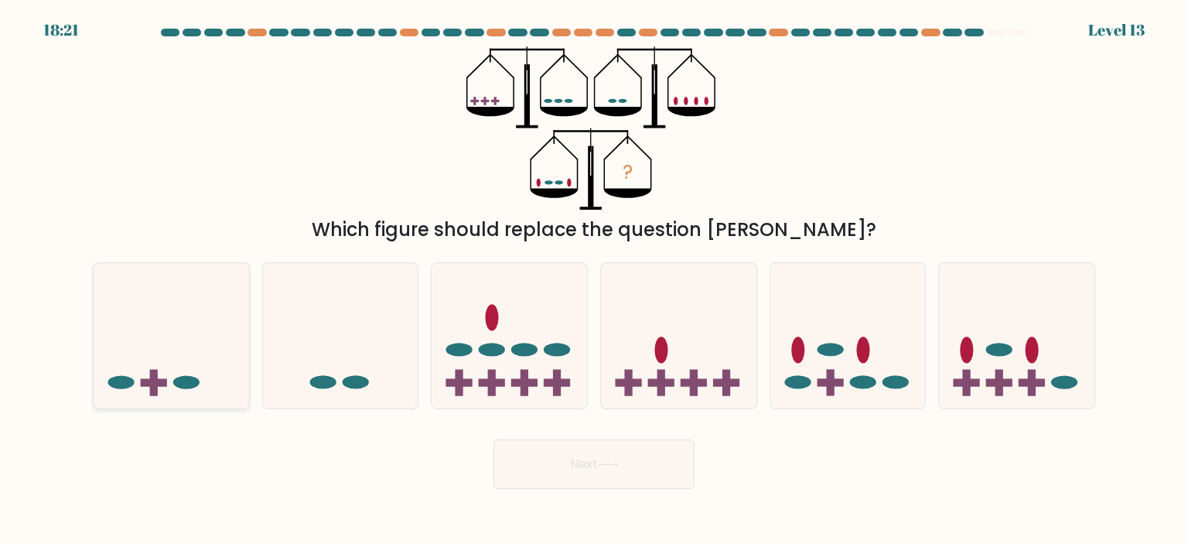
click at [186, 327] on icon at bounding box center [172, 336] width 156 height 128
click at [594, 280] on input "a." at bounding box center [594, 276] width 1 height 8
radio input "true"
click at [633, 457] on button "Next" at bounding box center [594, 464] width 201 height 50
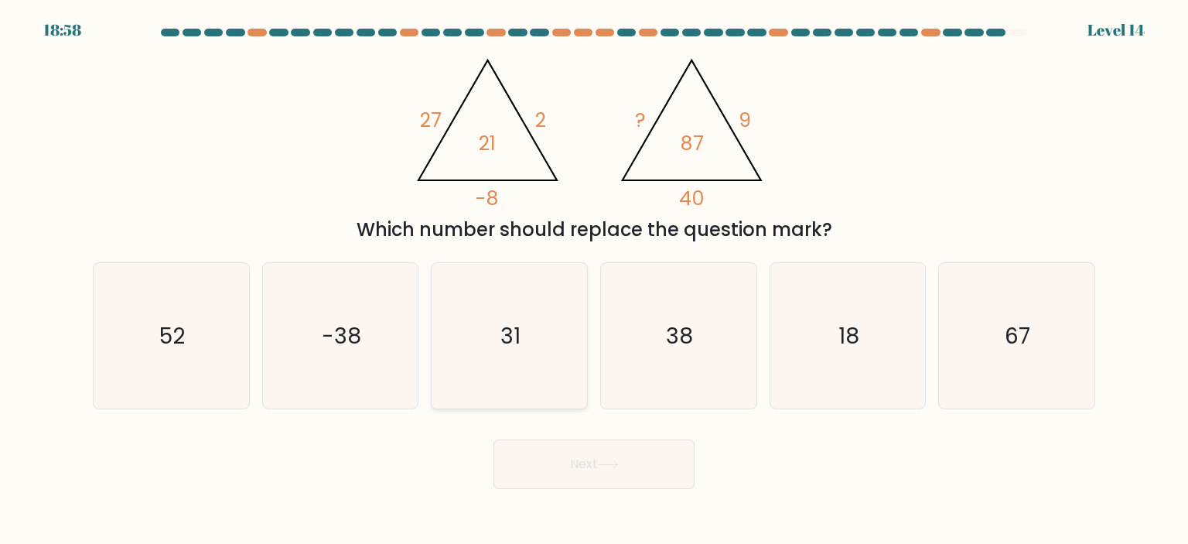
drag, startPoint x: 526, startPoint y: 330, endPoint x: 532, endPoint y: 348, distance: 18.8
click at [526, 331] on icon "31" at bounding box center [508, 335] width 145 height 145
click at [594, 280] on input "c. 31" at bounding box center [594, 276] width 1 height 8
radio input "true"
click at [535, 453] on button "Next" at bounding box center [594, 464] width 201 height 50
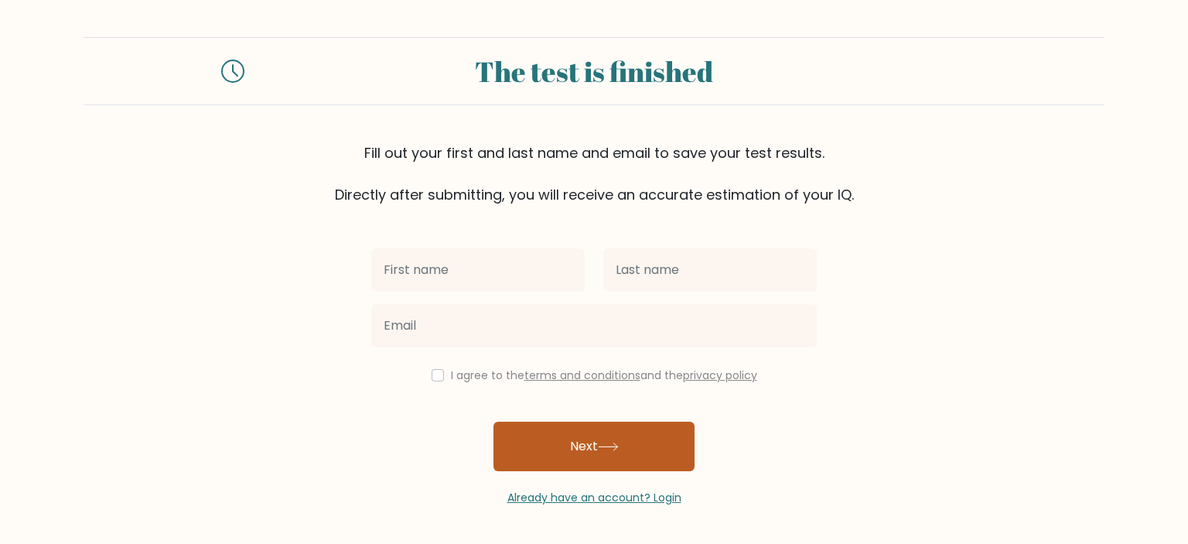
click at [597, 449] on button "Next" at bounding box center [594, 447] width 201 height 50
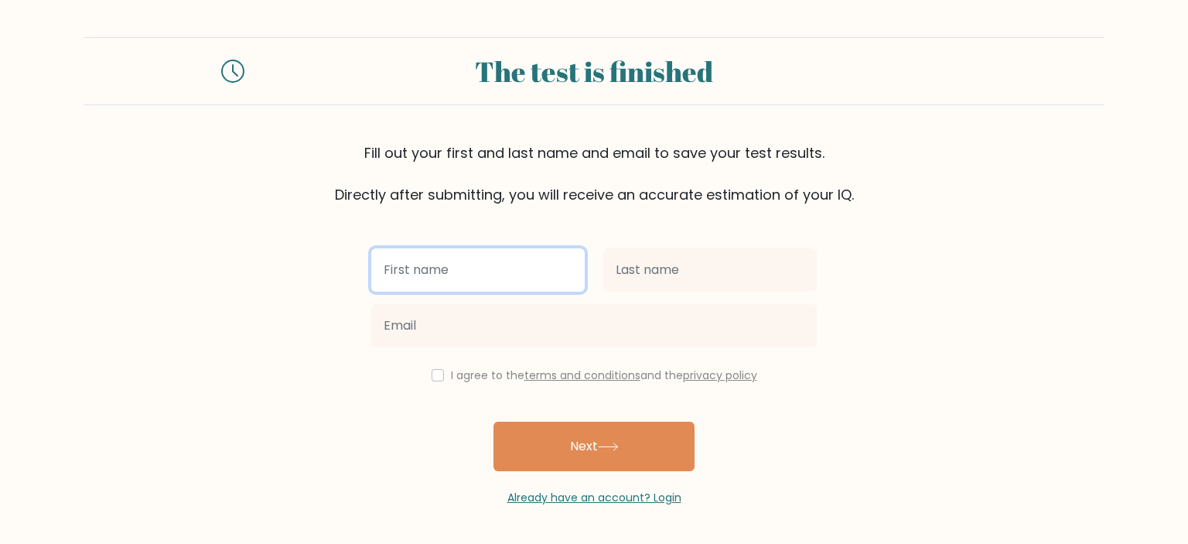
click at [549, 276] on input "text" at bounding box center [478, 269] width 214 height 43
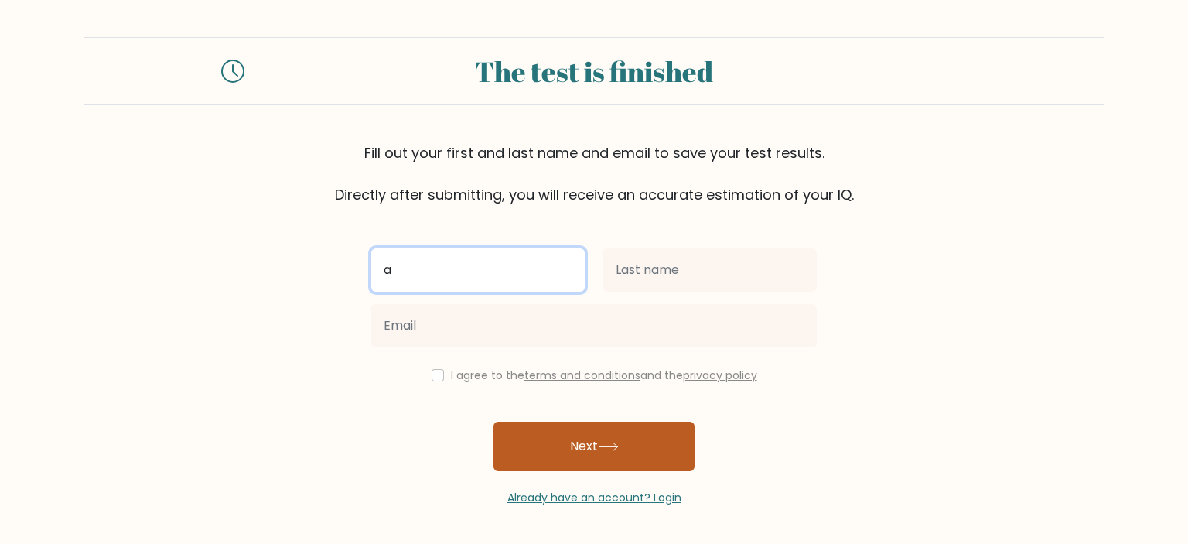
type input "a"
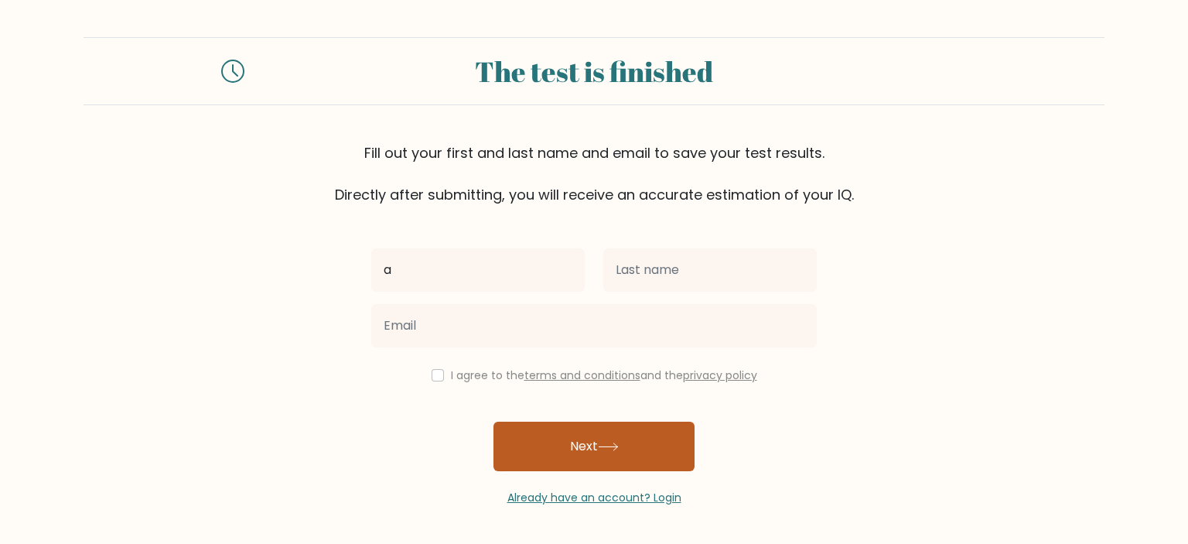
click at [560, 432] on button "Next" at bounding box center [594, 447] width 201 height 50
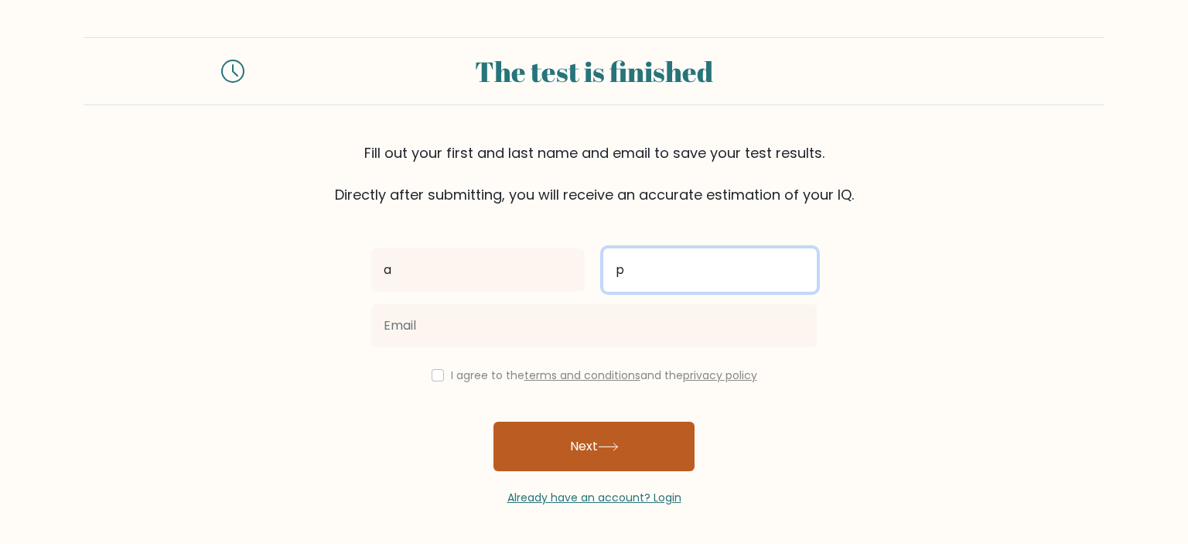
type input "p"
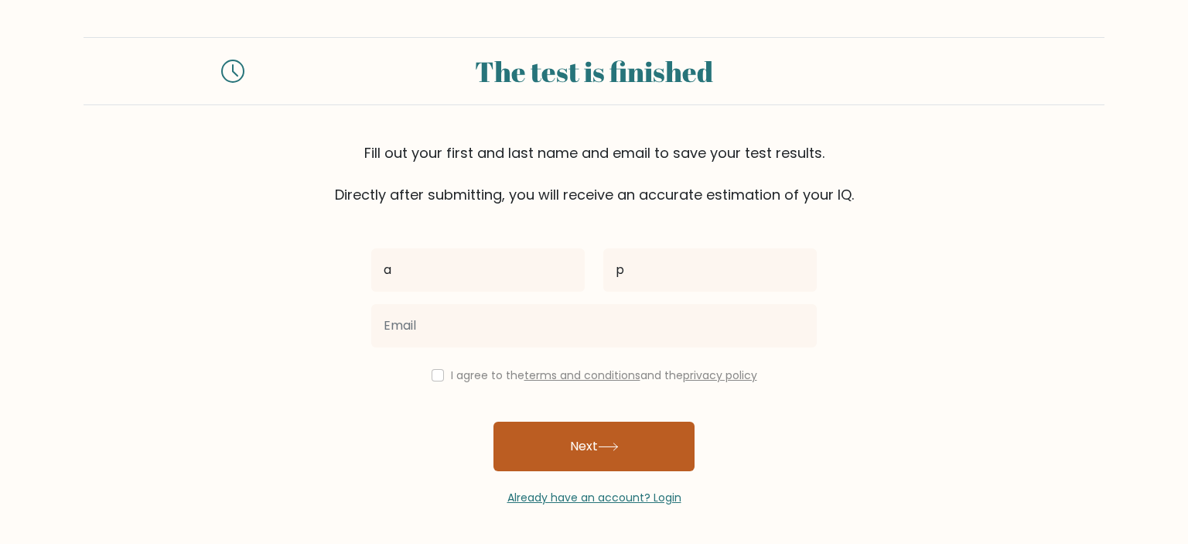
click at [573, 436] on button "Next" at bounding box center [594, 447] width 201 height 50
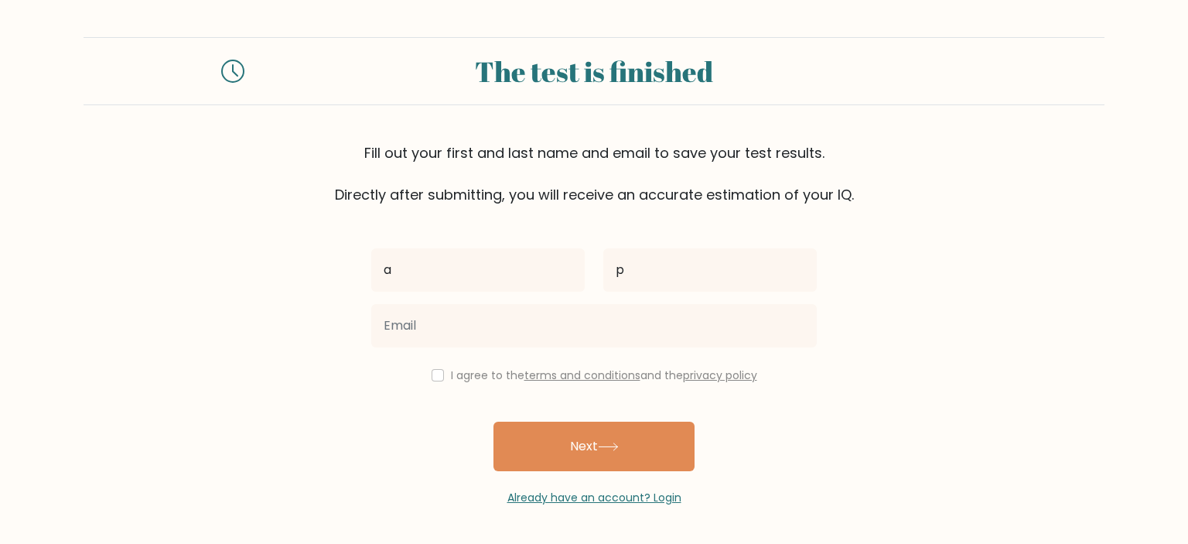
click at [1052, 352] on form "The test is finished Fill out your first and last name and email to save your t…" at bounding box center [594, 271] width 1188 height 469
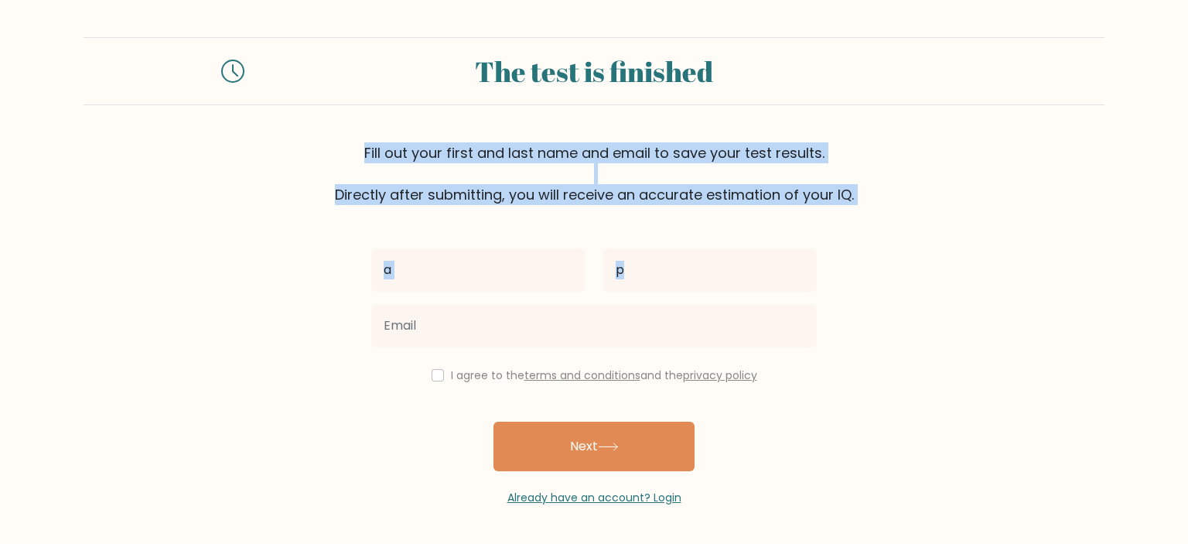
drag, startPoint x: 1188, startPoint y: 155, endPoint x: 1167, endPoint y: 303, distance: 149.3
click at [1168, 303] on form "The test is finished Fill out your first and last name and email to save your t…" at bounding box center [594, 271] width 1188 height 469
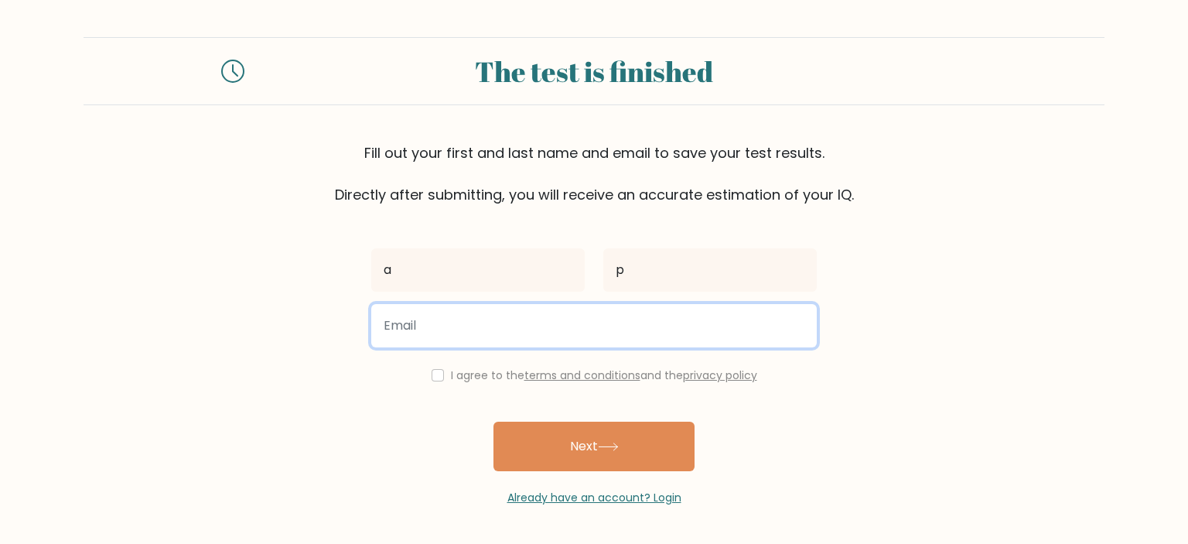
click at [764, 326] on input "email" at bounding box center [594, 325] width 446 height 43
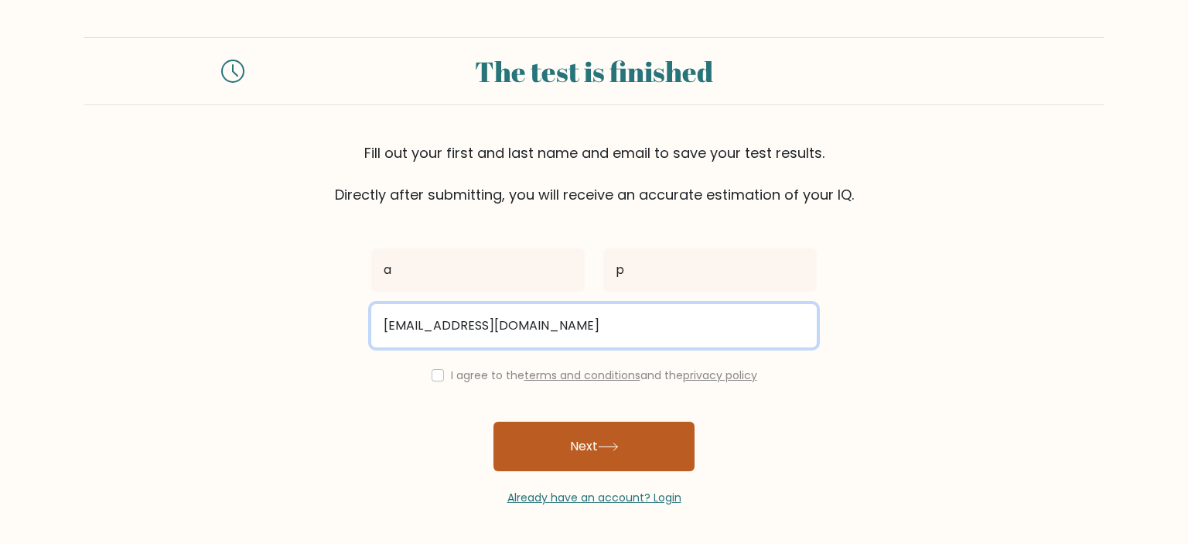
type input "annapocock610@gmail.com"
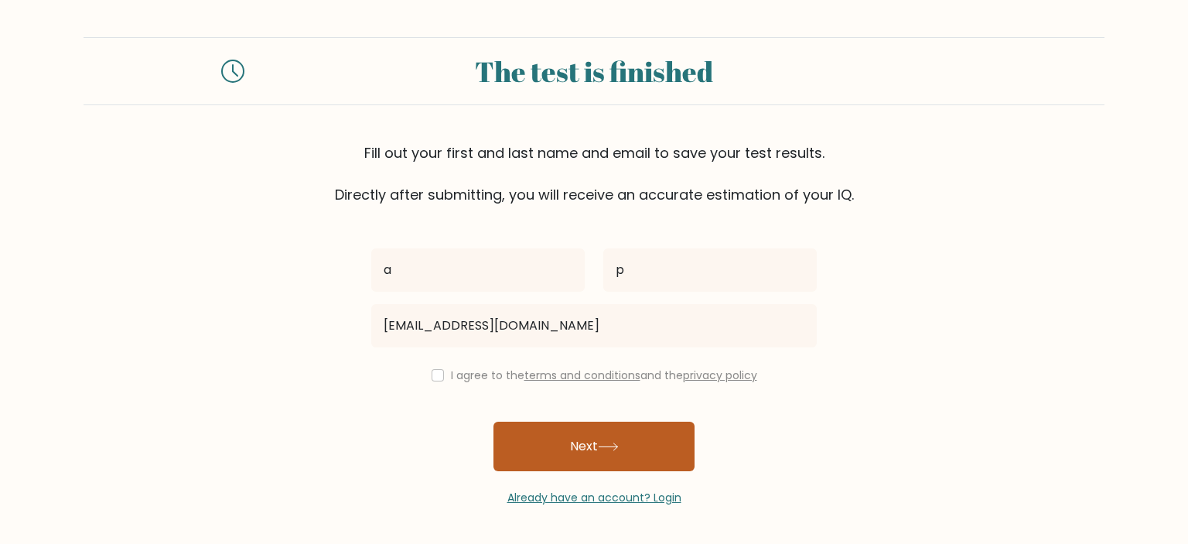
click at [569, 450] on button "Next" at bounding box center [594, 447] width 201 height 50
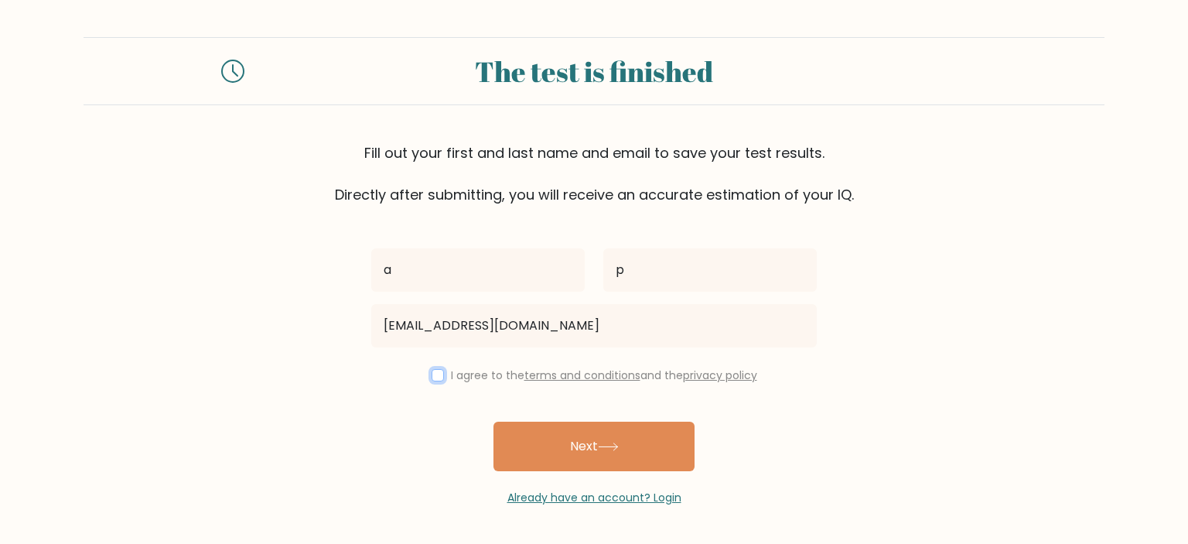
click at [437, 371] on input "checkbox" at bounding box center [438, 375] width 12 height 12
checkbox input "true"
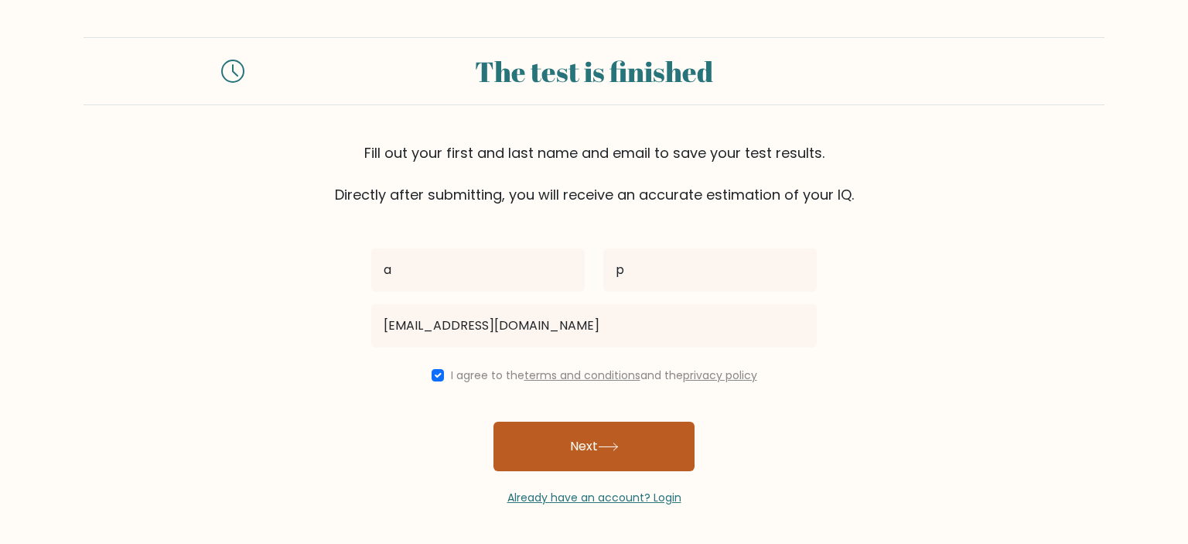
click at [527, 448] on button "Next" at bounding box center [594, 447] width 201 height 50
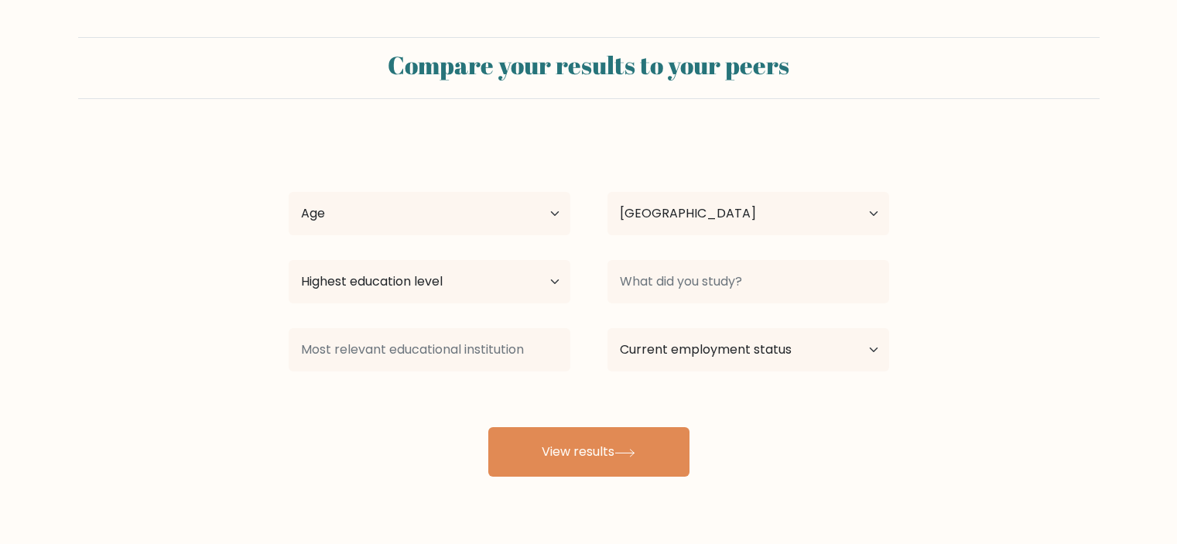
select select "GB"
click at [511, 231] on select "Age Under [DEMOGRAPHIC_DATA] [DEMOGRAPHIC_DATA] [DEMOGRAPHIC_DATA] [DEMOGRAPHIC…" at bounding box center [430, 213] width 282 height 43
select select "min_18"
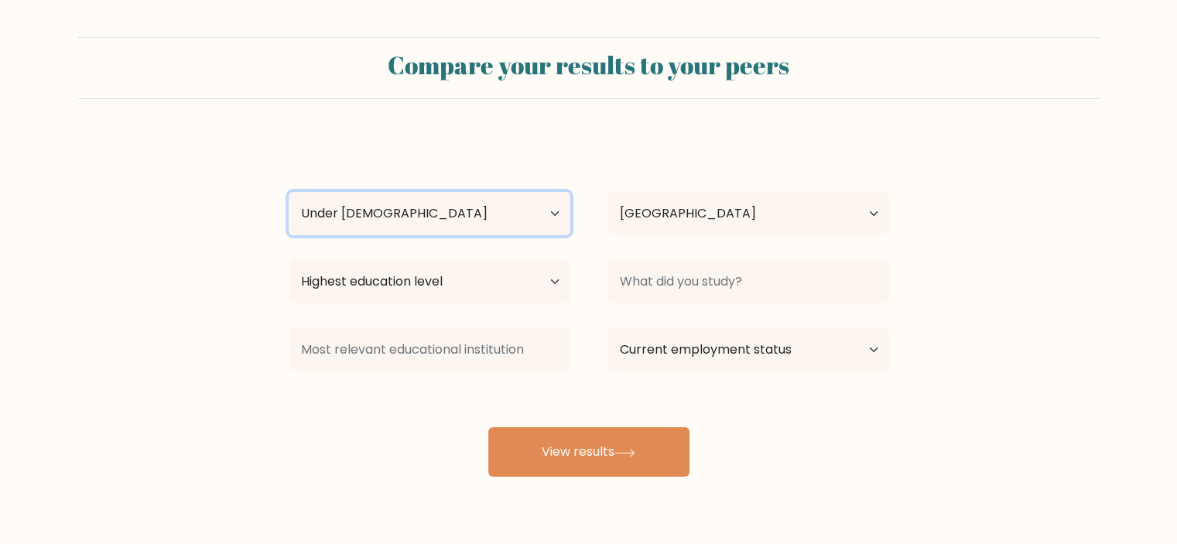
click at [289, 192] on select "Age Under [DEMOGRAPHIC_DATA] [DEMOGRAPHIC_DATA] [DEMOGRAPHIC_DATA] [DEMOGRAPHIC…" at bounding box center [430, 213] width 282 height 43
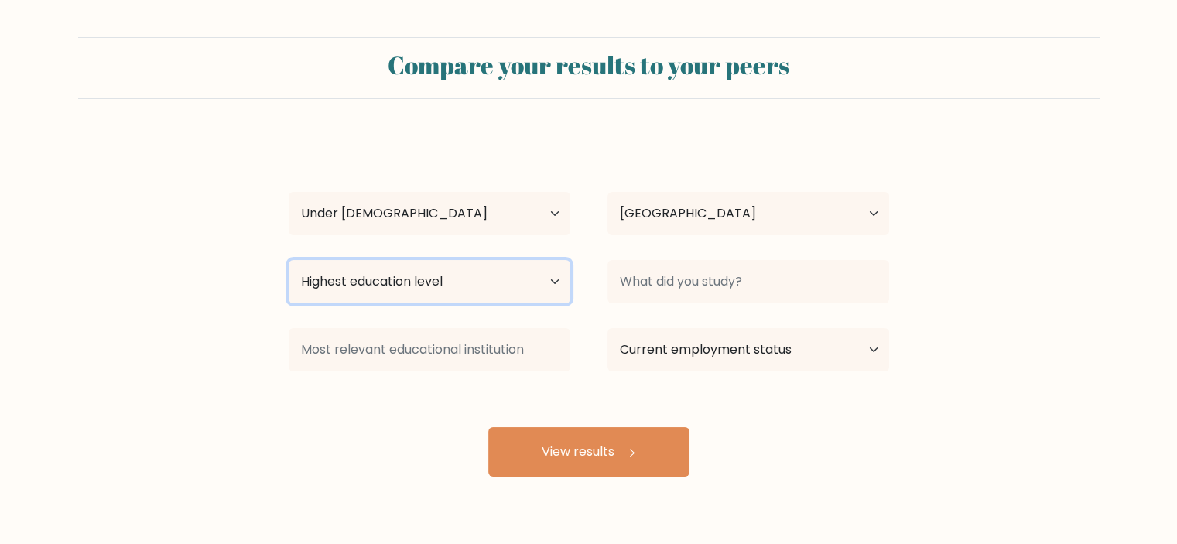
click at [509, 289] on select "Highest education level No schooling Primary Lower Secondary Upper Secondary Oc…" at bounding box center [430, 281] width 282 height 43
select select "lower_secondary"
click at [289, 260] on select "Highest education level No schooling Primary Lower Secondary Upper Secondary Oc…" at bounding box center [430, 281] width 282 height 43
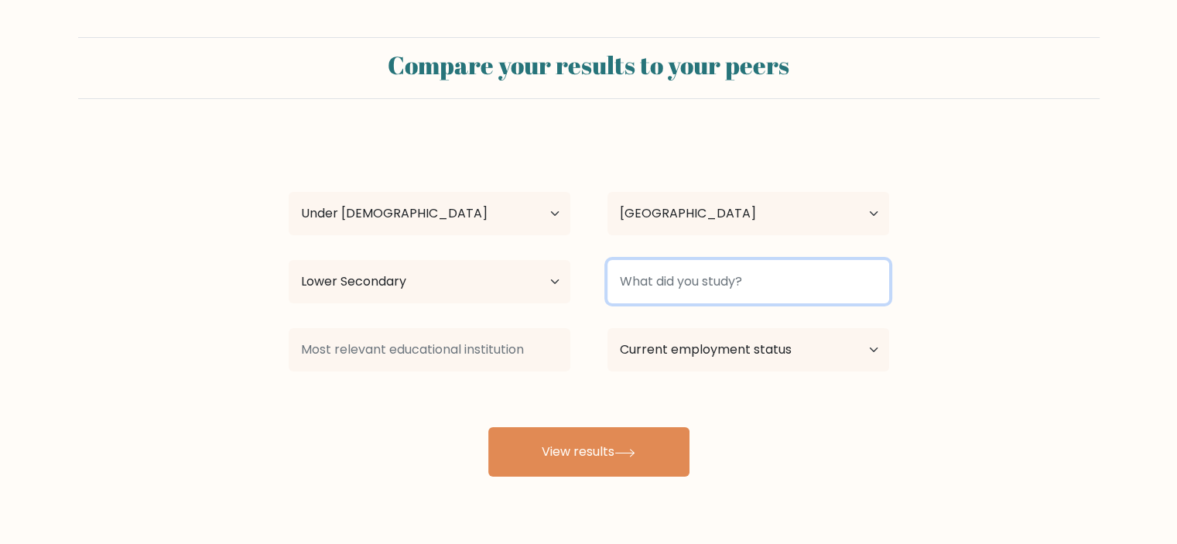
click at [675, 287] on input at bounding box center [748, 281] width 282 height 43
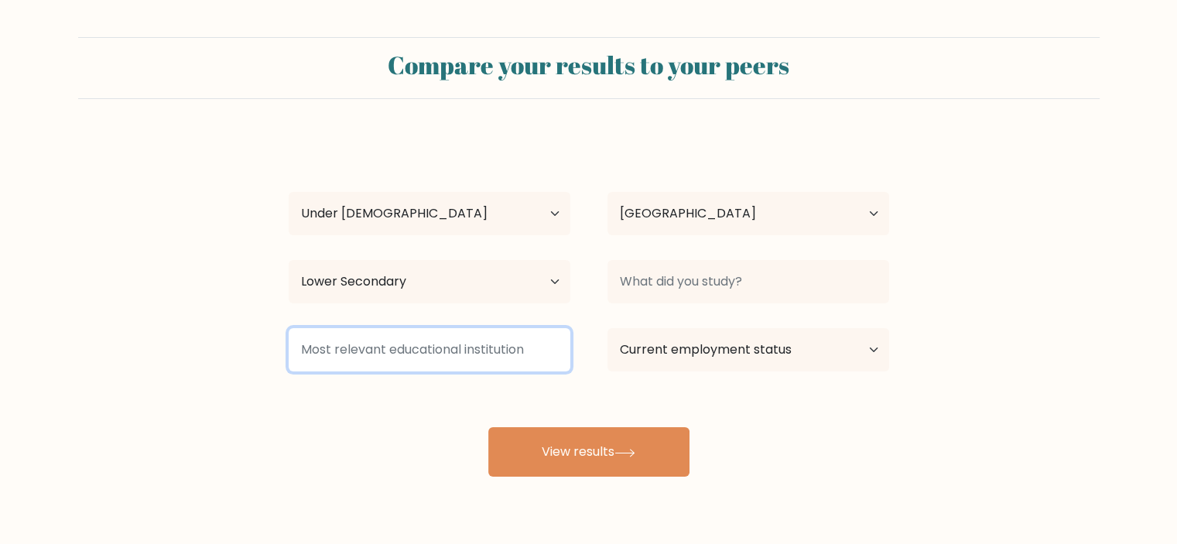
click at [546, 346] on input at bounding box center [430, 349] width 282 height 43
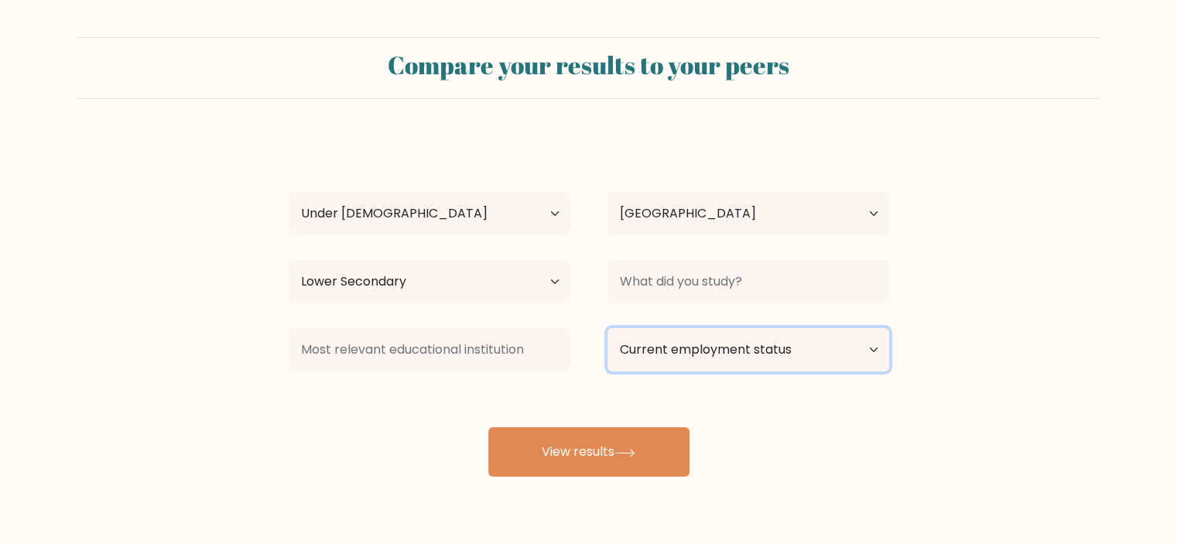
click at [726, 359] on select "Current employment status Employed Student Retired Other / prefer not to answer" at bounding box center [748, 349] width 282 height 43
select select "student"
click at [607, 328] on select "Current employment status Employed Student Retired Other / prefer not to answer" at bounding box center [748, 349] width 282 height 43
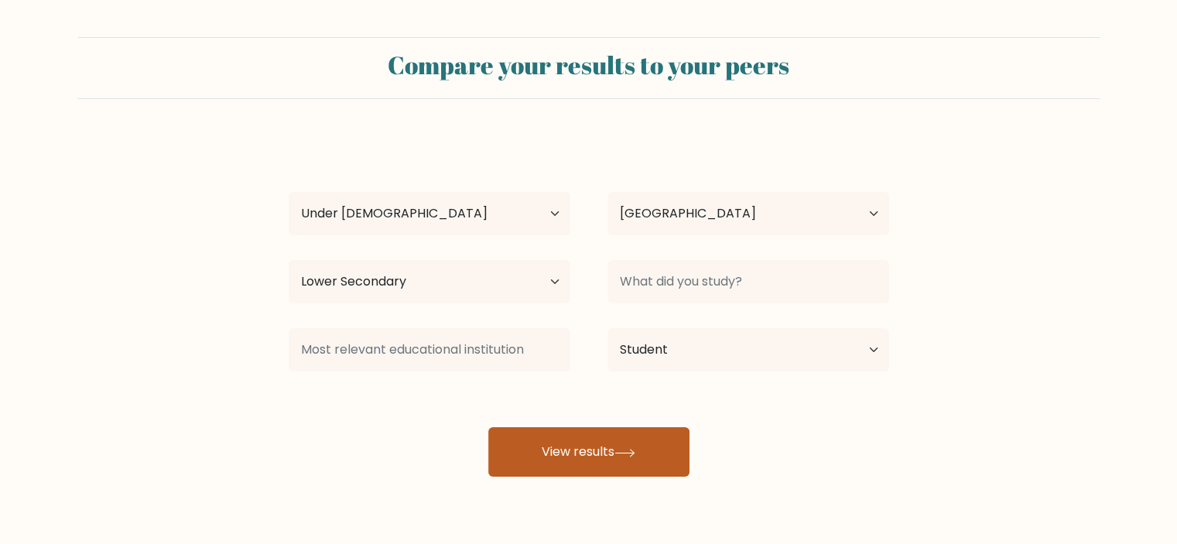
click at [650, 442] on button "View results" at bounding box center [588, 452] width 201 height 50
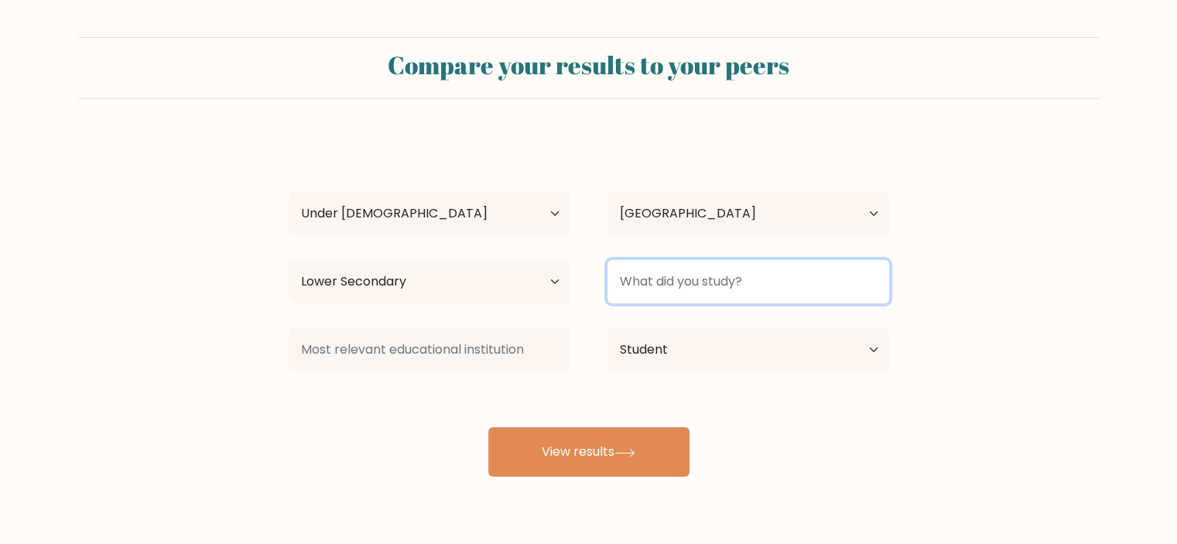
click at [716, 294] on input at bounding box center [748, 281] width 282 height 43
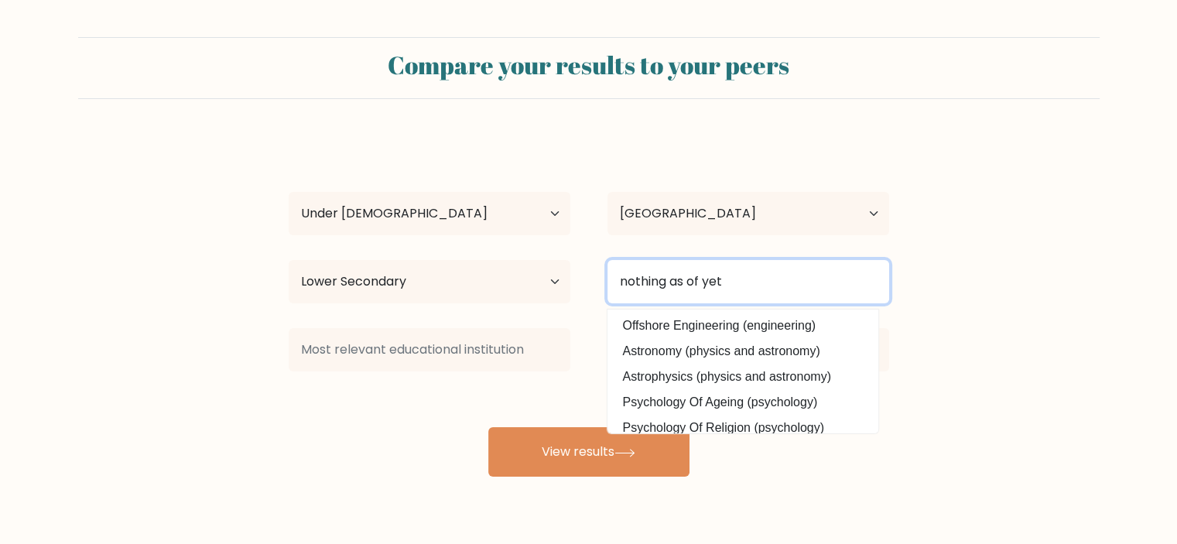
type input "nothing as of yet"
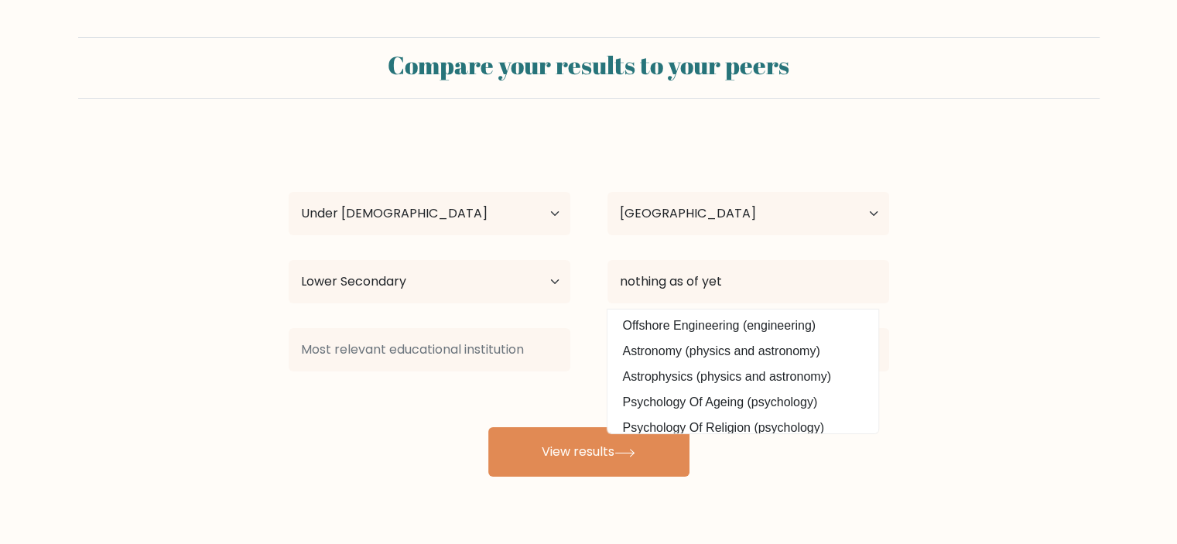
click at [971, 307] on form "Compare your results to your peers a p Age Under 18 years old 18-24 years old 2…" at bounding box center [588, 256] width 1177 height 439
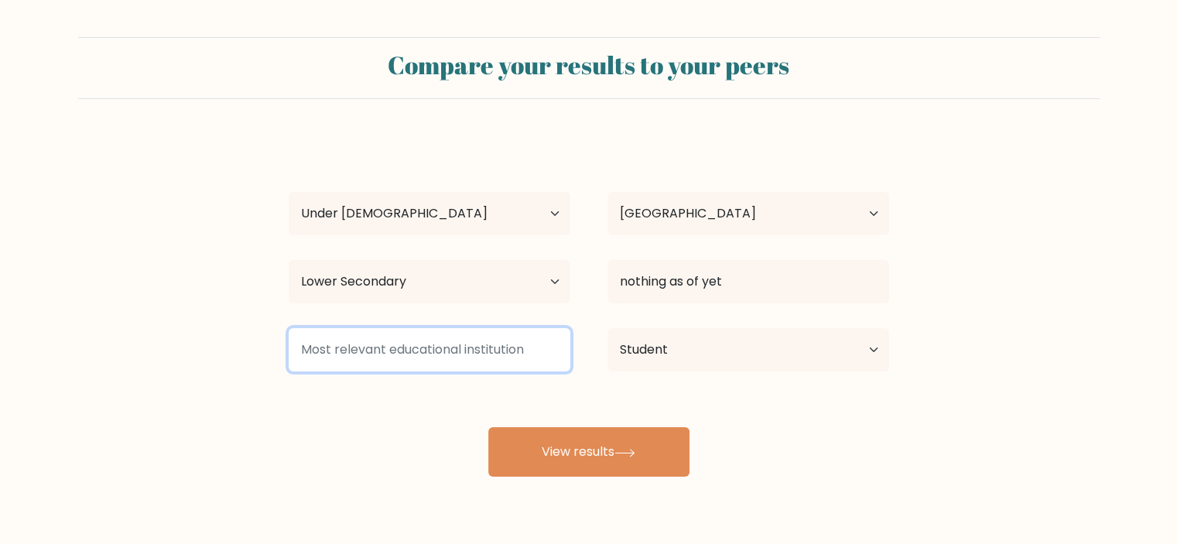
click at [436, 343] on input at bounding box center [430, 349] width 282 height 43
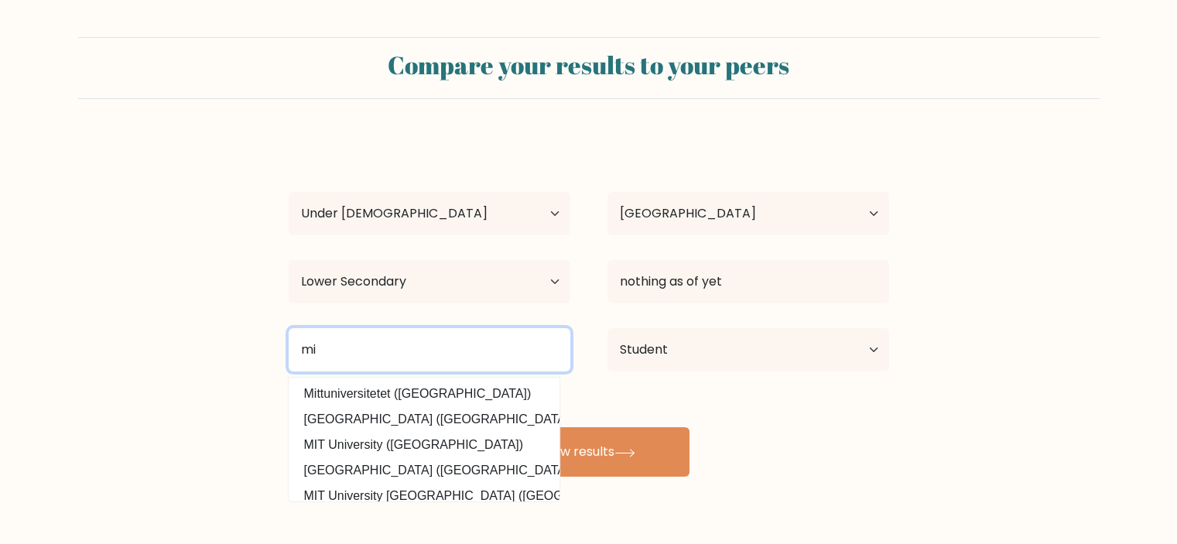
type input "m"
type input "c"
type input "middle school"
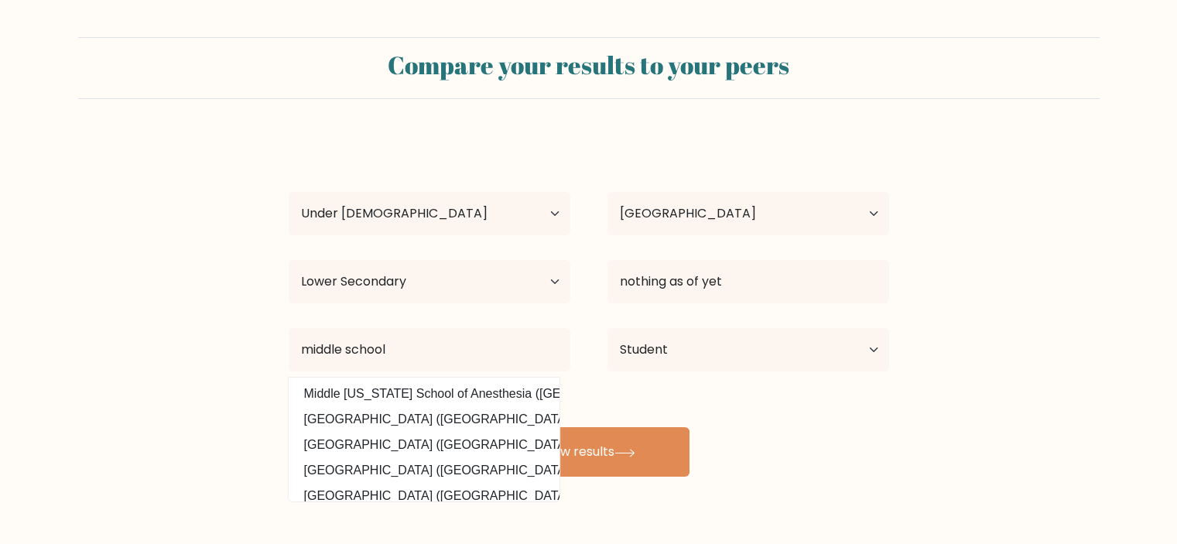
click at [1107, 388] on form "Compare your results to your peers a p Age Under 18 years old 18-24 years old 2…" at bounding box center [588, 256] width 1177 height 439
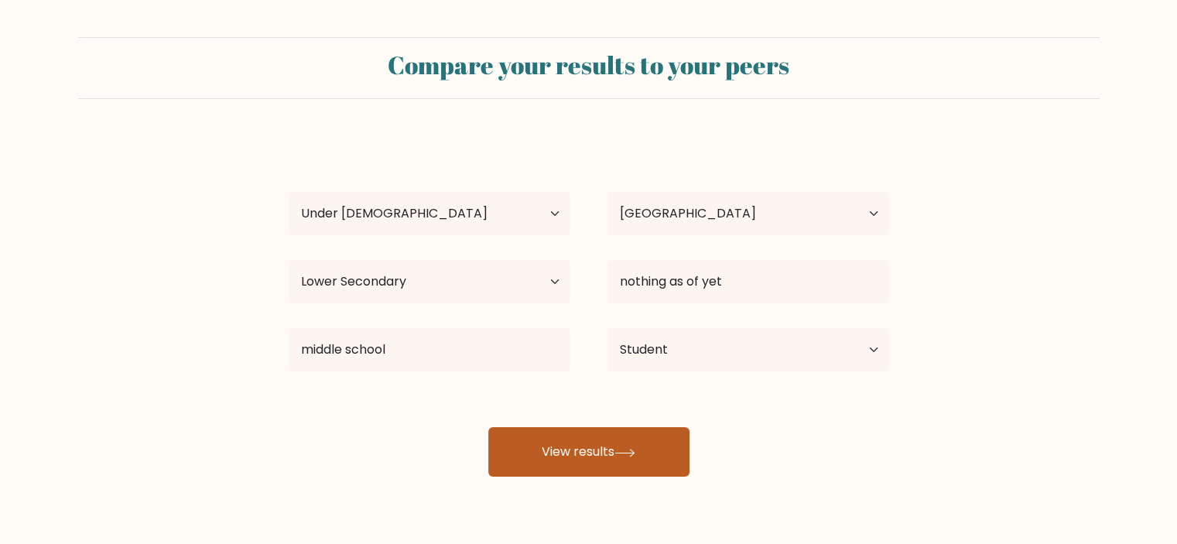
click at [616, 443] on button "View results" at bounding box center [588, 452] width 201 height 50
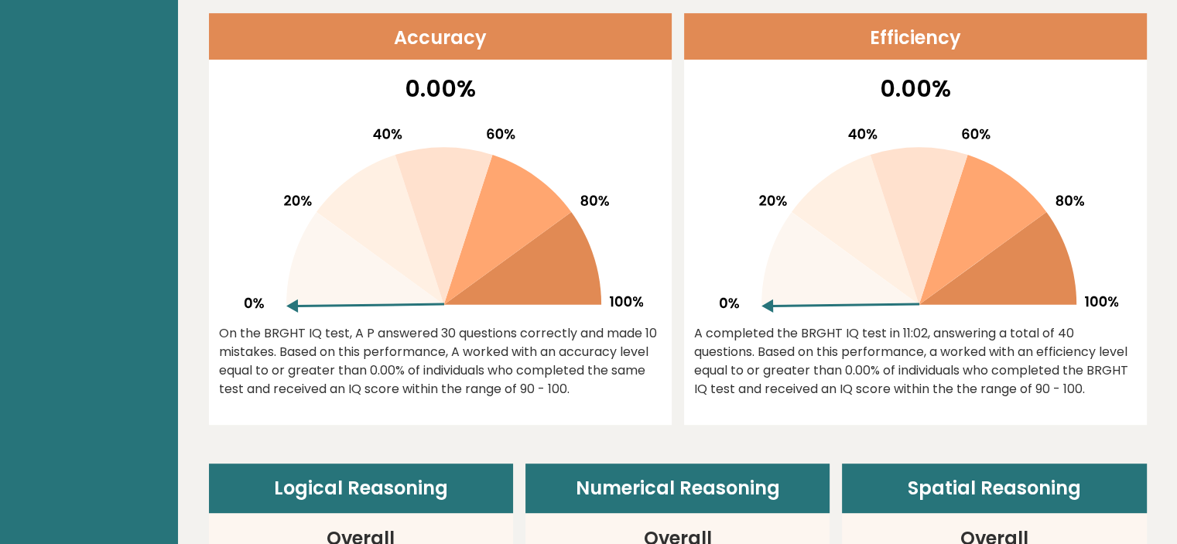
scroll to position [689, 0]
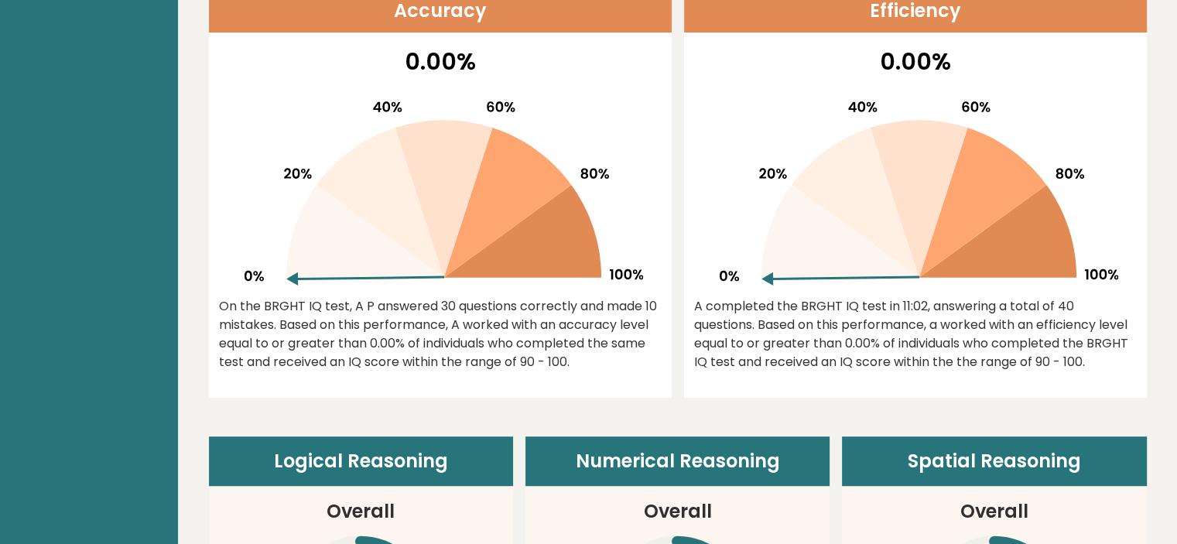
click at [525, 231] on icon at bounding box center [523, 231] width 158 height 93
drag, startPoint x: 407, startPoint y: 275, endPoint x: 466, endPoint y: 221, distance: 79.9
click at [460, 222] on g at bounding box center [444, 193] width 398 height 184
click at [512, 320] on div "On the BRGHT IQ test, A P answered 30 questions correctly and made 10 mistakes.…" at bounding box center [440, 334] width 443 height 74
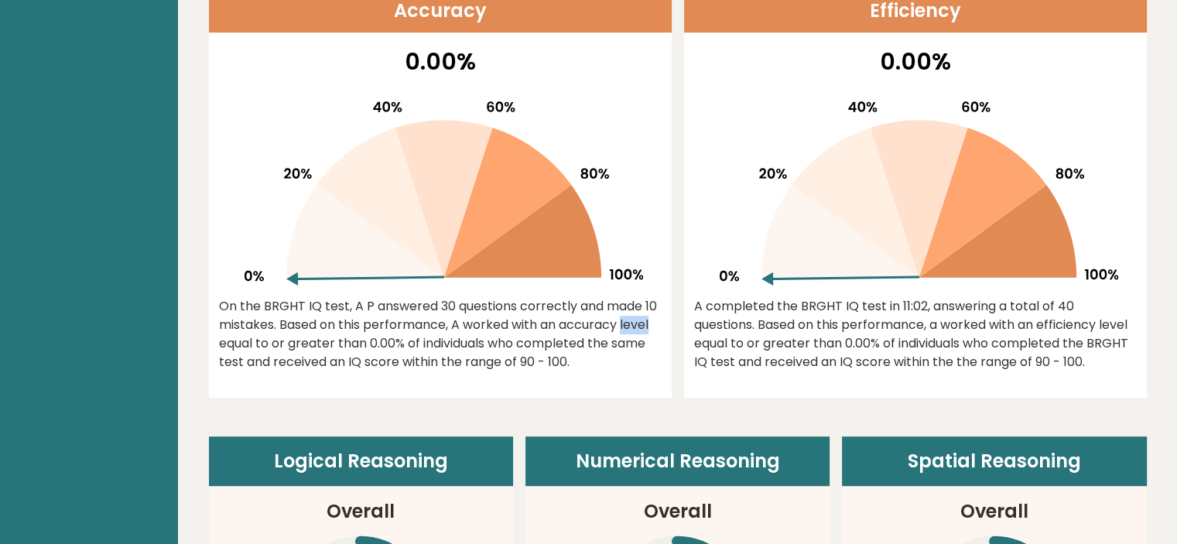
click at [512, 320] on div "On the BRGHT IQ test, A P answered 30 questions correctly and made 10 mistakes.…" at bounding box center [440, 334] width 443 height 74
click at [525, 323] on div "On the BRGHT IQ test, A P answered 30 questions correctly and made 10 mistakes.…" at bounding box center [440, 334] width 443 height 74
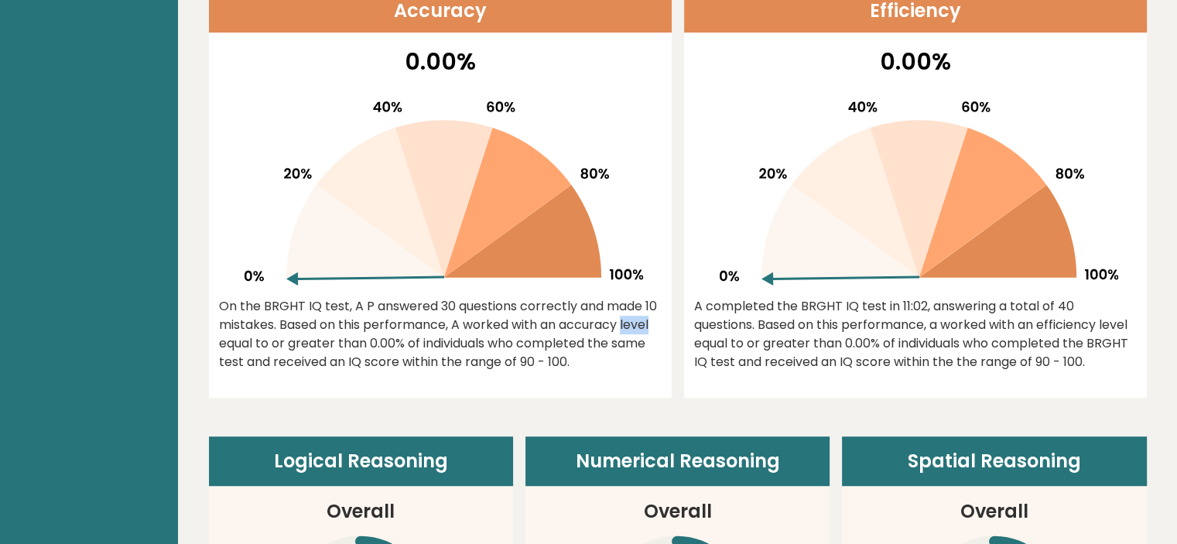
click at [525, 323] on div "On the BRGHT IQ test, A P answered 30 questions correctly and made 10 mistakes.…" at bounding box center [440, 334] width 443 height 74
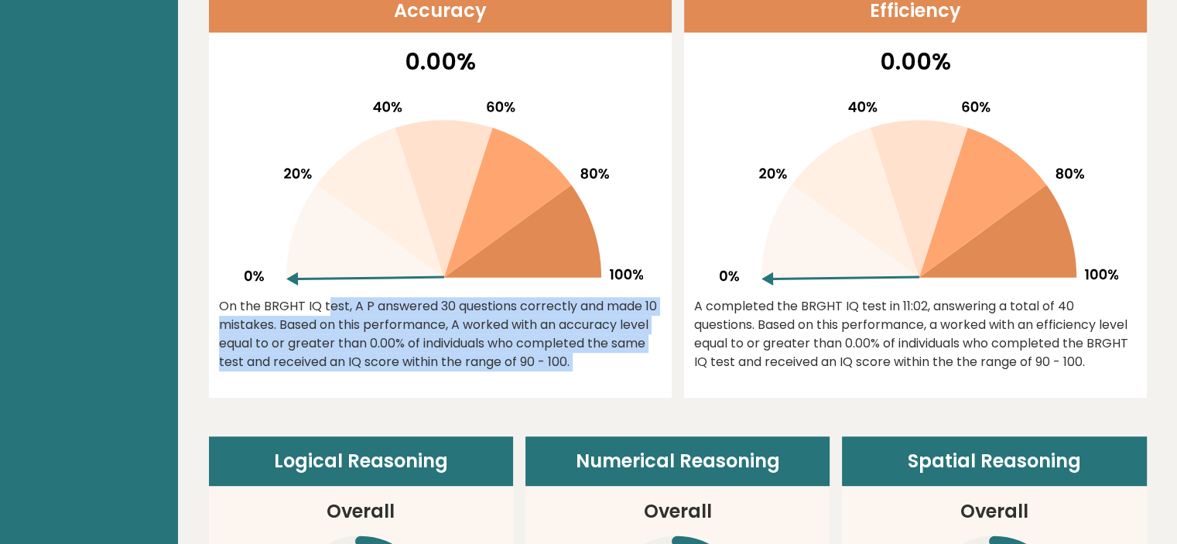
click at [525, 323] on div "On the BRGHT IQ test, A P answered 30 questions correctly and made 10 mistakes.…" at bounding box center [440, 334] width 443 height 74
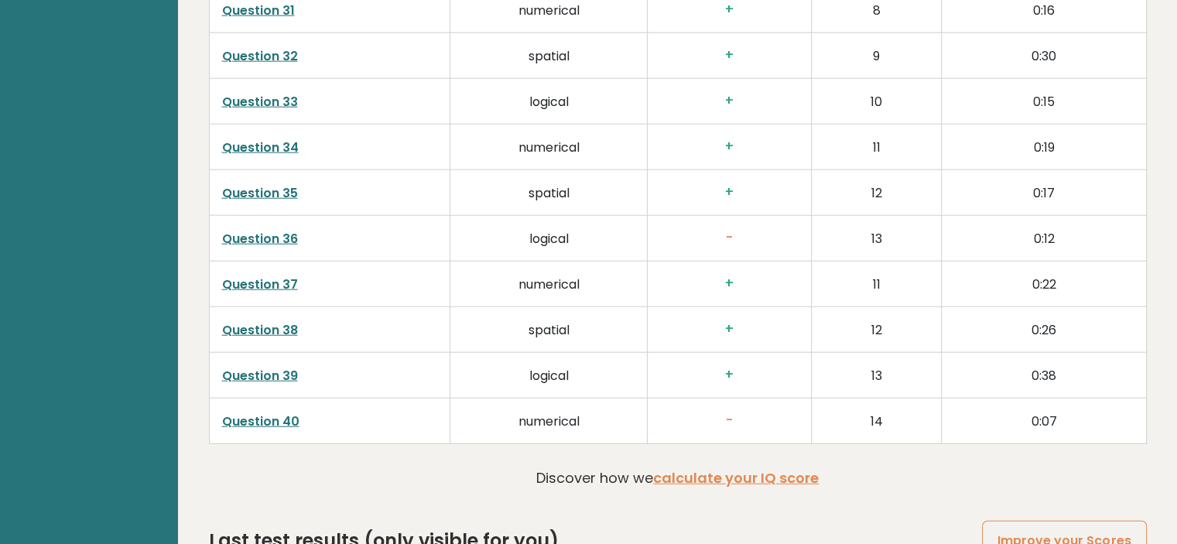
scroll to position [3954, 0]
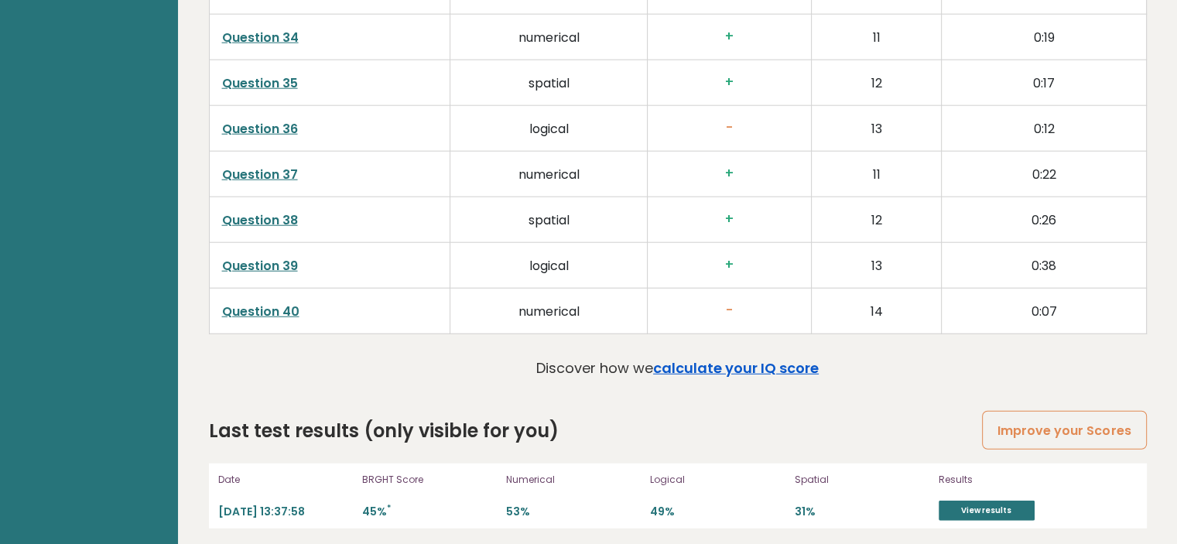
click at [781, 364] on link "calculate your IQ score" at bounding box center [736, 367] width 166 height 19
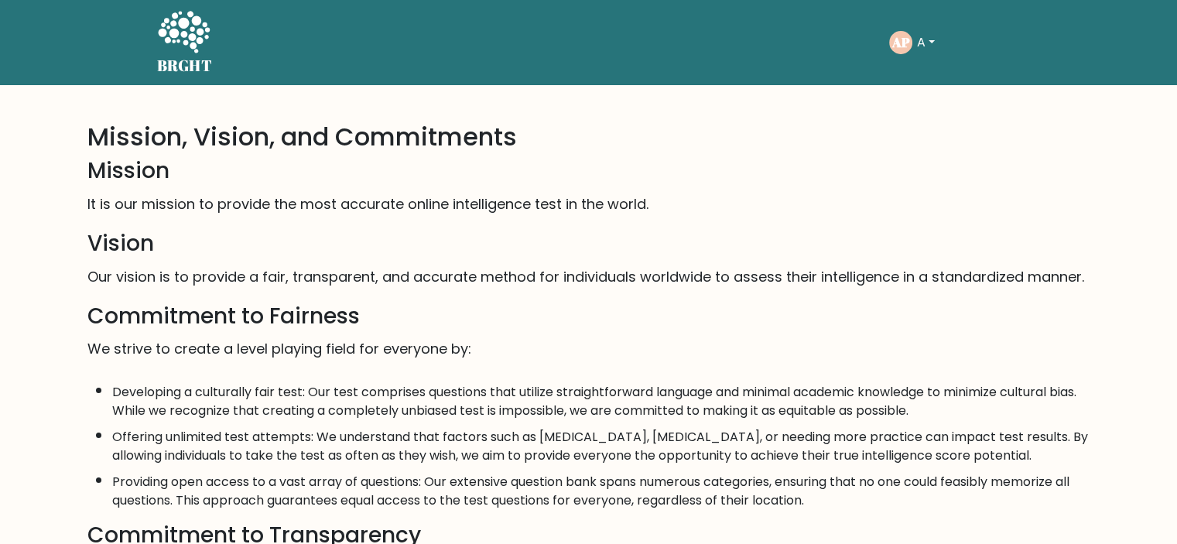
click at [939, 39] on button "A" at bounding box center [925, 42] width 27 height 20
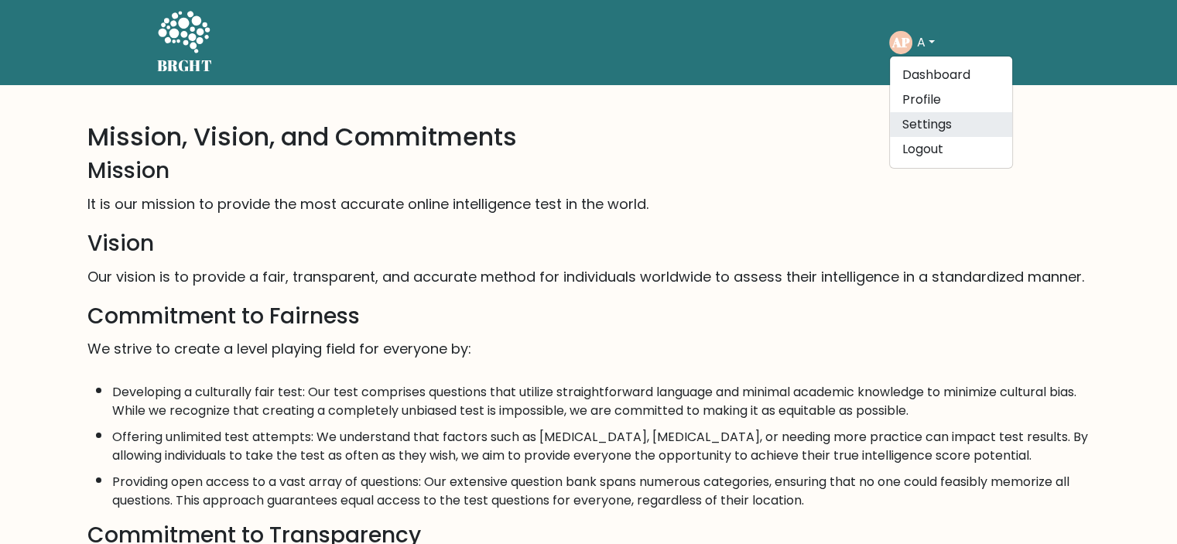
click at [916, 128] on link "Settings" at bounding box center [951, 124] width 122 height 25
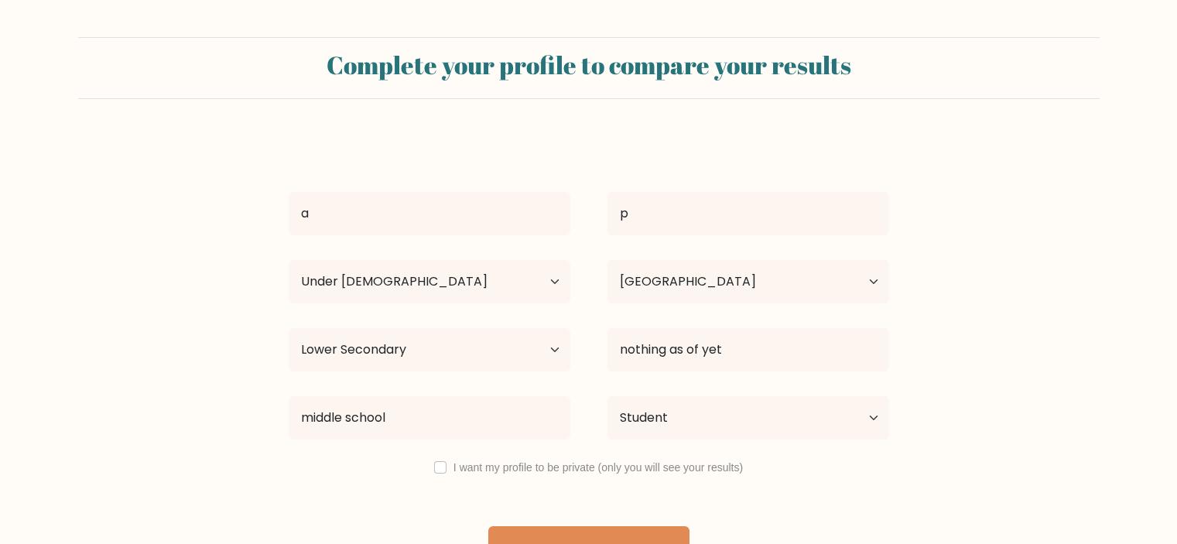
select select "min_18"
select select "GB"
select select "lower_secondary"
select select "student"
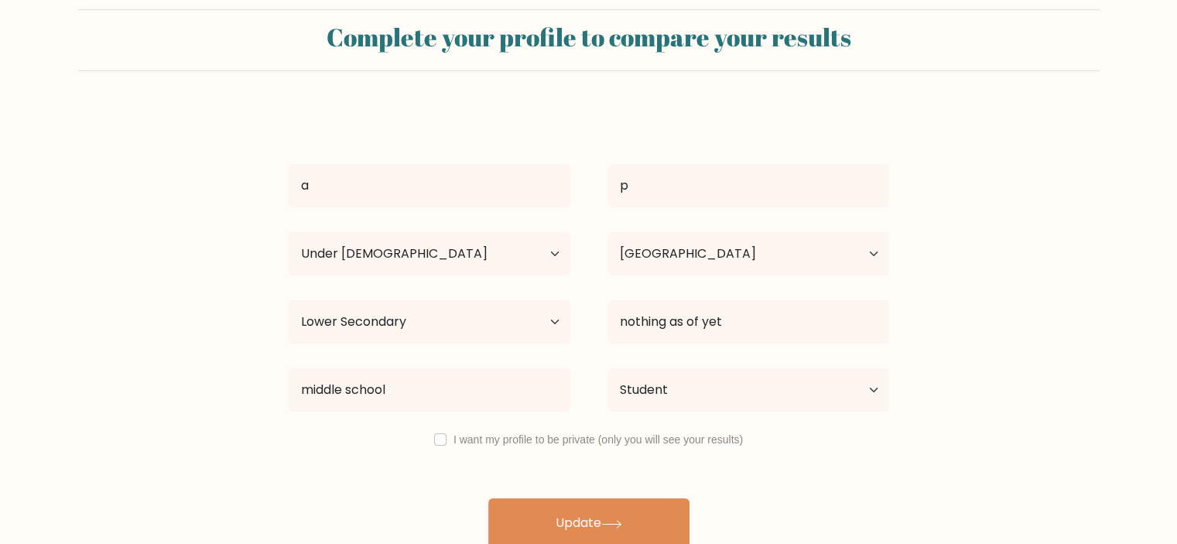
scroll to position [43, 0]
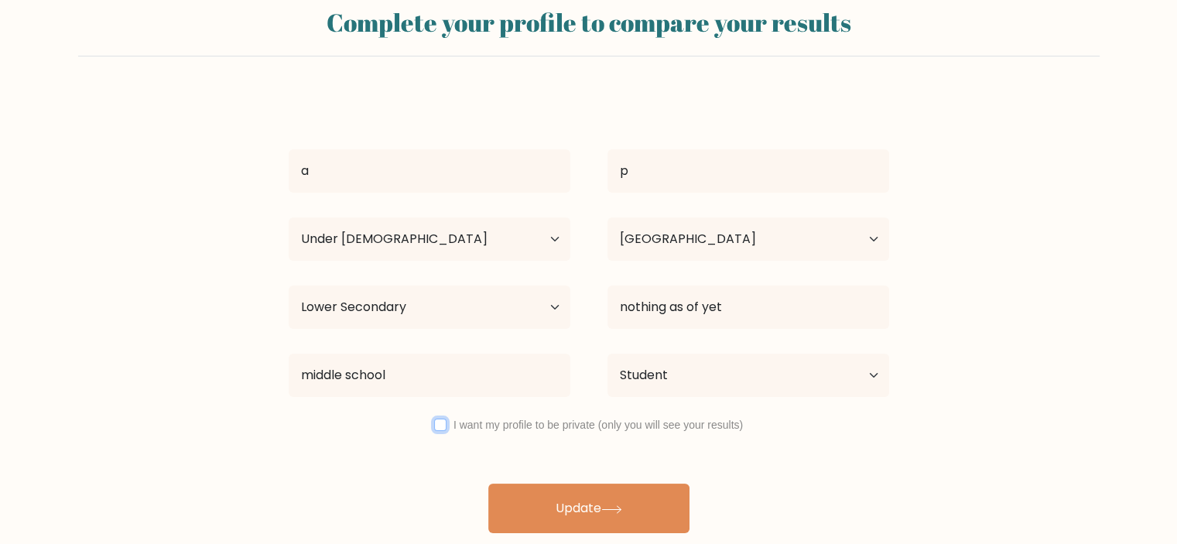
click at [443, 422] on input "checkbox" at bounding box center [440, 425] width 12 height 12
checkbox input "true"
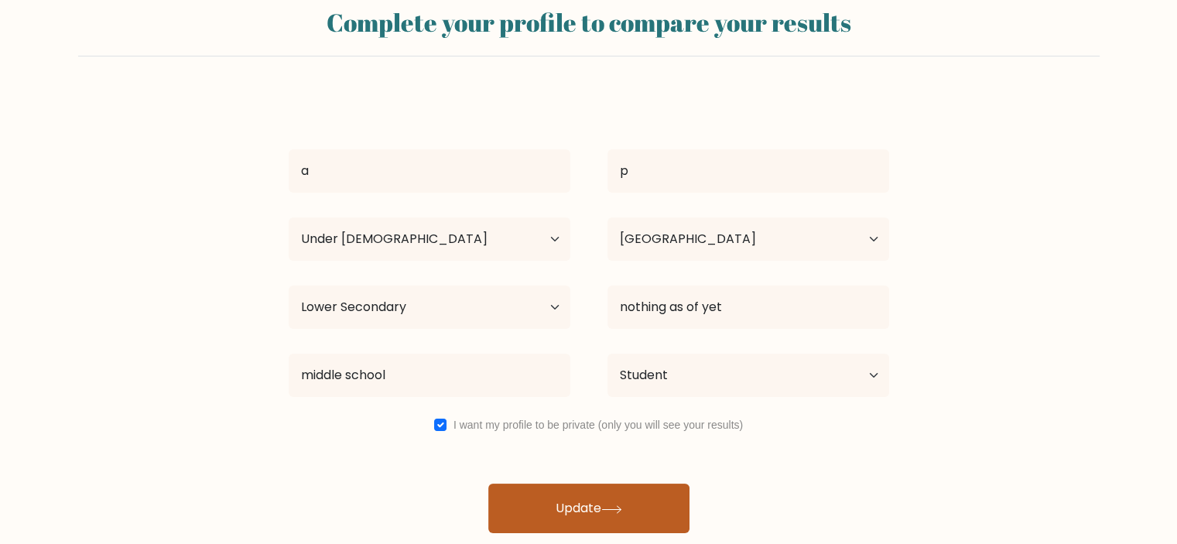
click at [559, 518] on button "Update" at bounding box center [588, 509] width 201 height 50
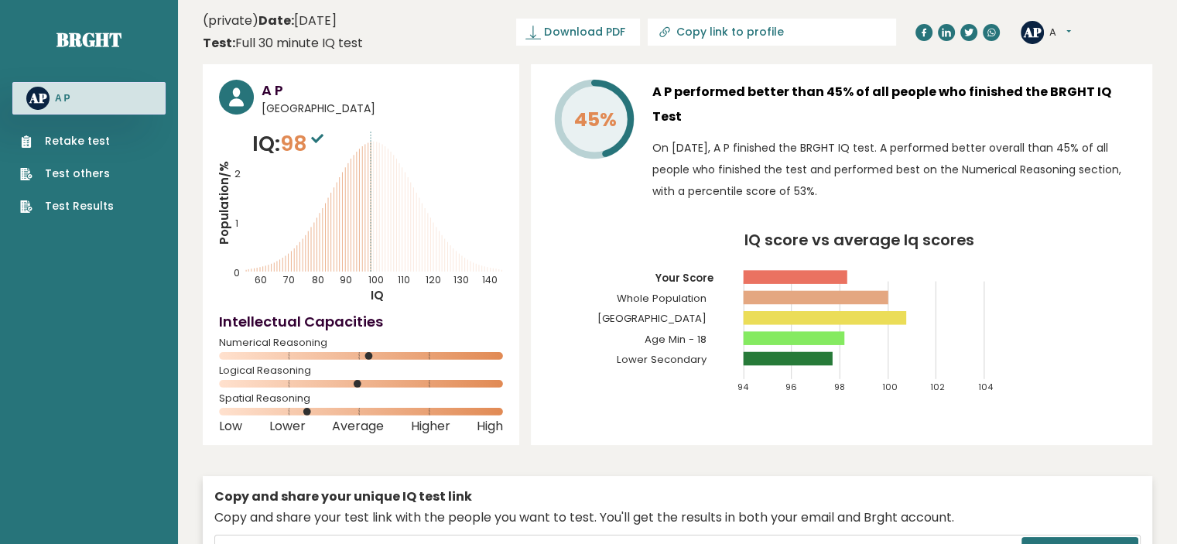
click at [84, 191] on ul "Retake test Test others Test Results" at bounding box center [66, 173] width 109 height 81
click at [84, 203] on link "Test Results" at bounding box center [67, 206] width 94 height 16
